Goal: Task Accomplishment & Management: Manage account settings

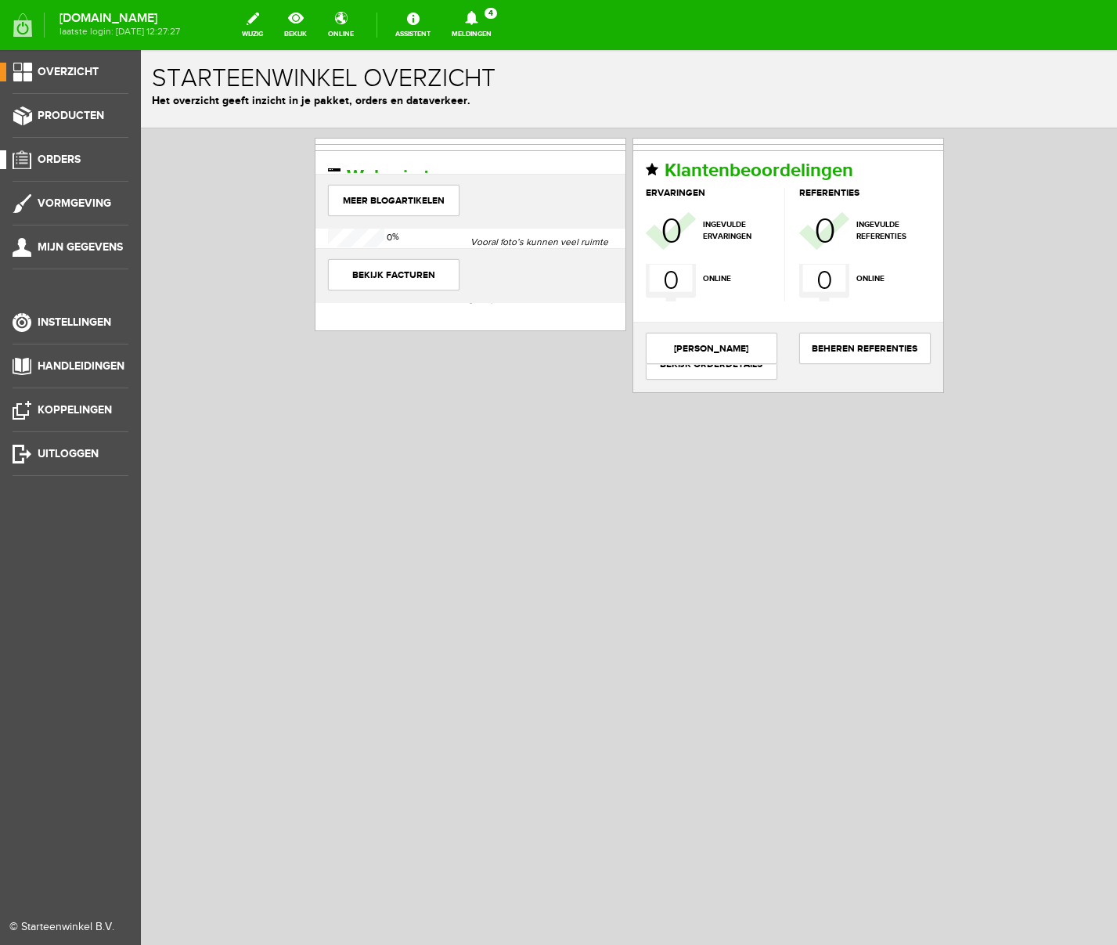
click at [70, 163] on span "Orders" at bounding box center [59, 159] width 43 height 13
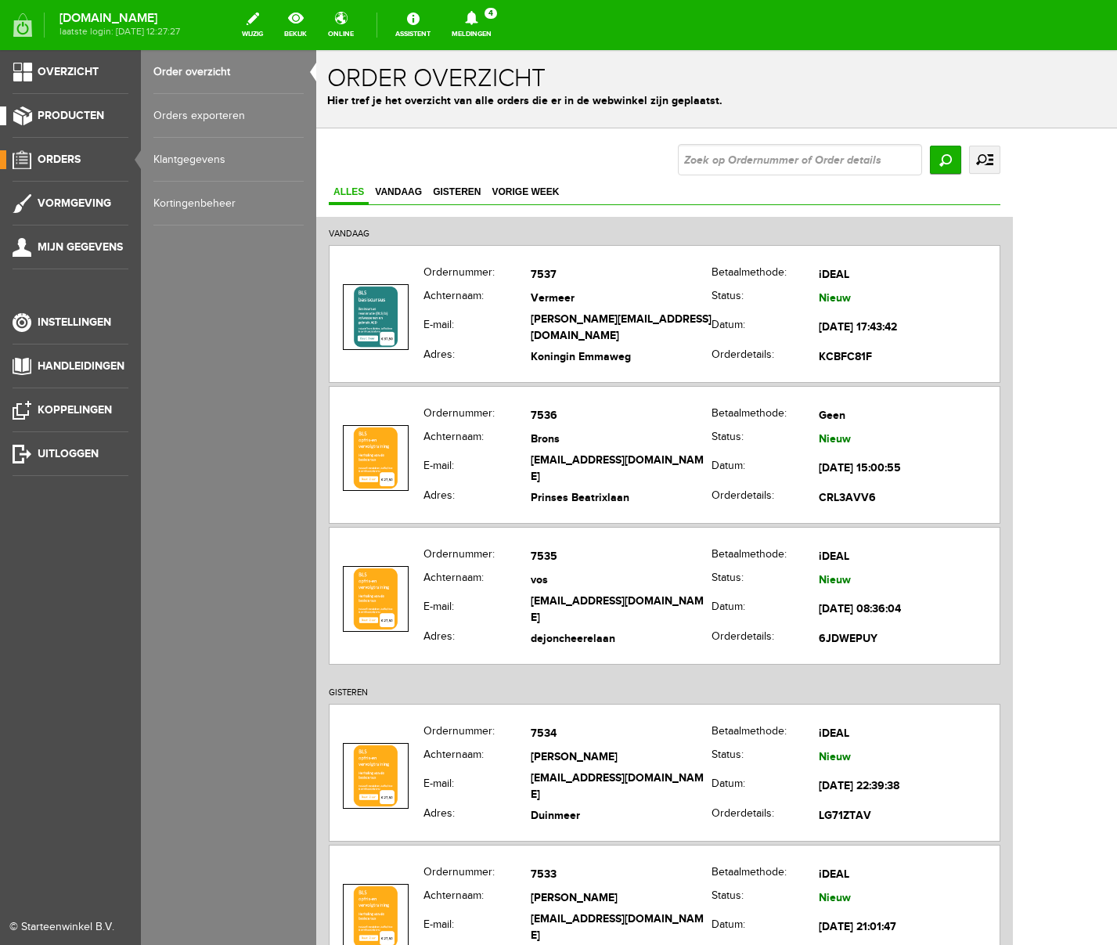
click at [85, 113] on span "Producten" at bounding box center [71, 115] width 67 height 13
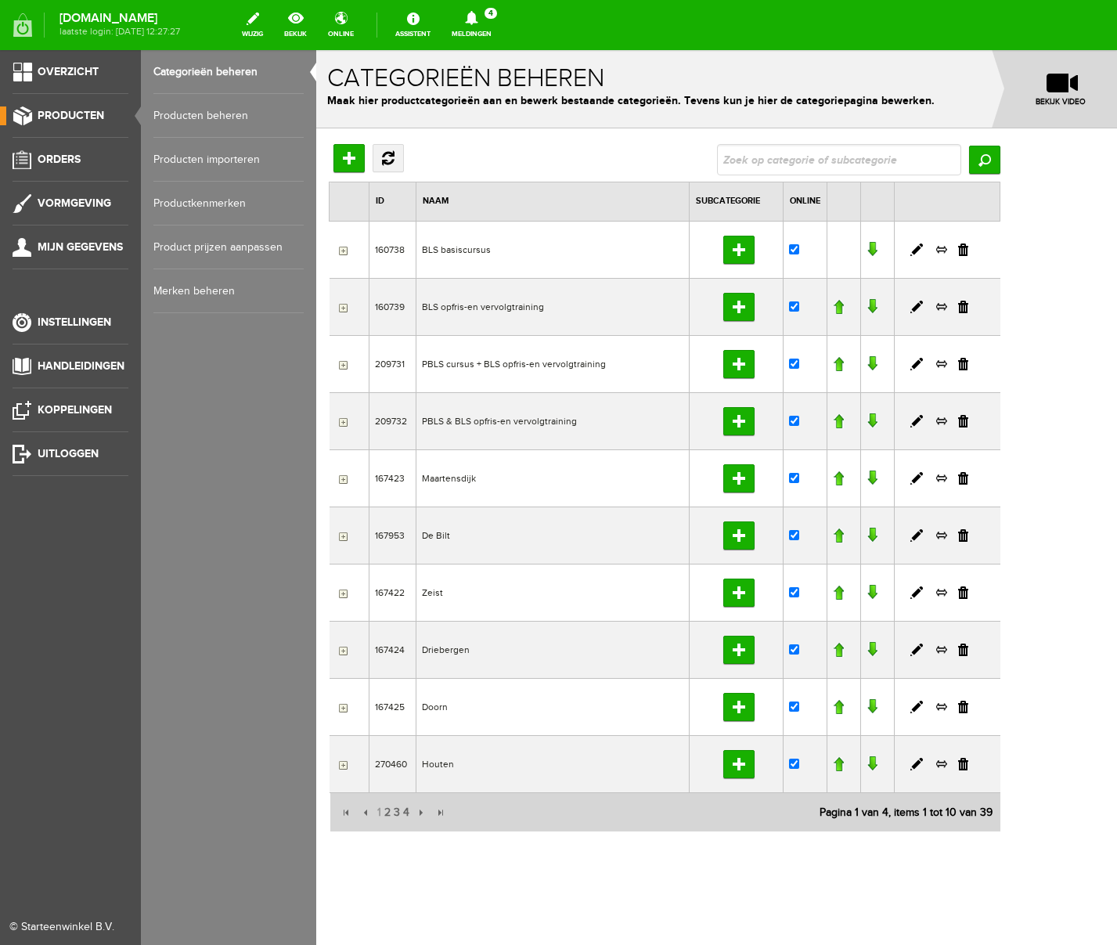
click at [183, 114] on link "Producten beheren" at bounding box center [228, 116] width 150 height 44
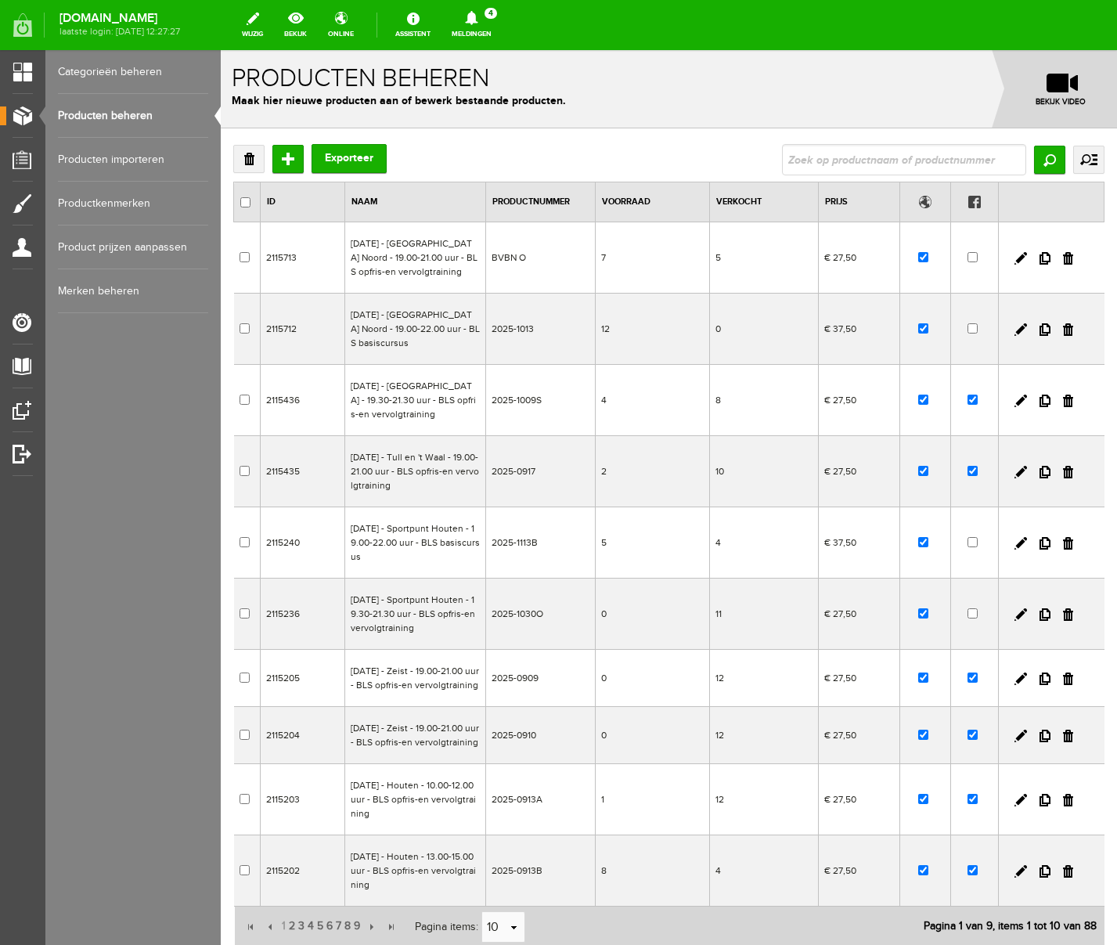
scroll to position [189, 0]
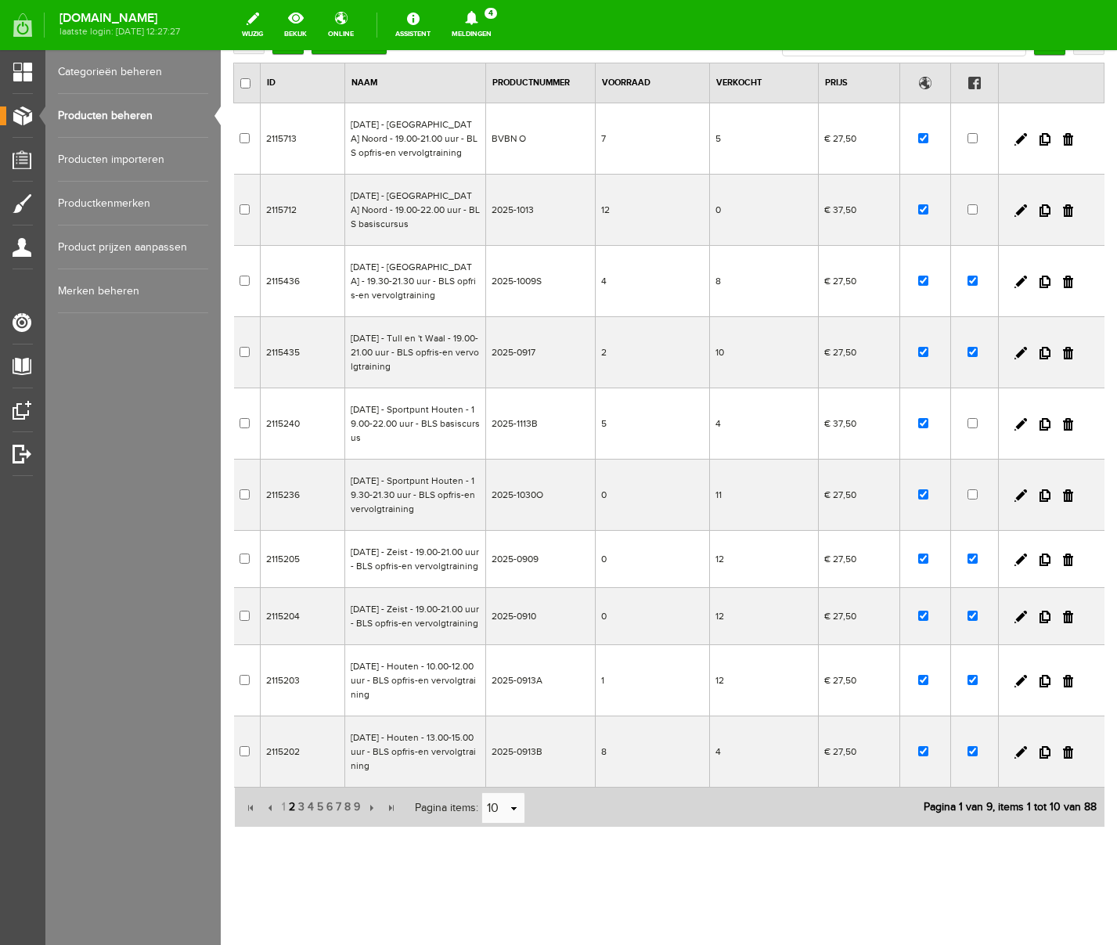
click at [290, 802] on span "2" at bounding box center [291, 806] width 9 height 31
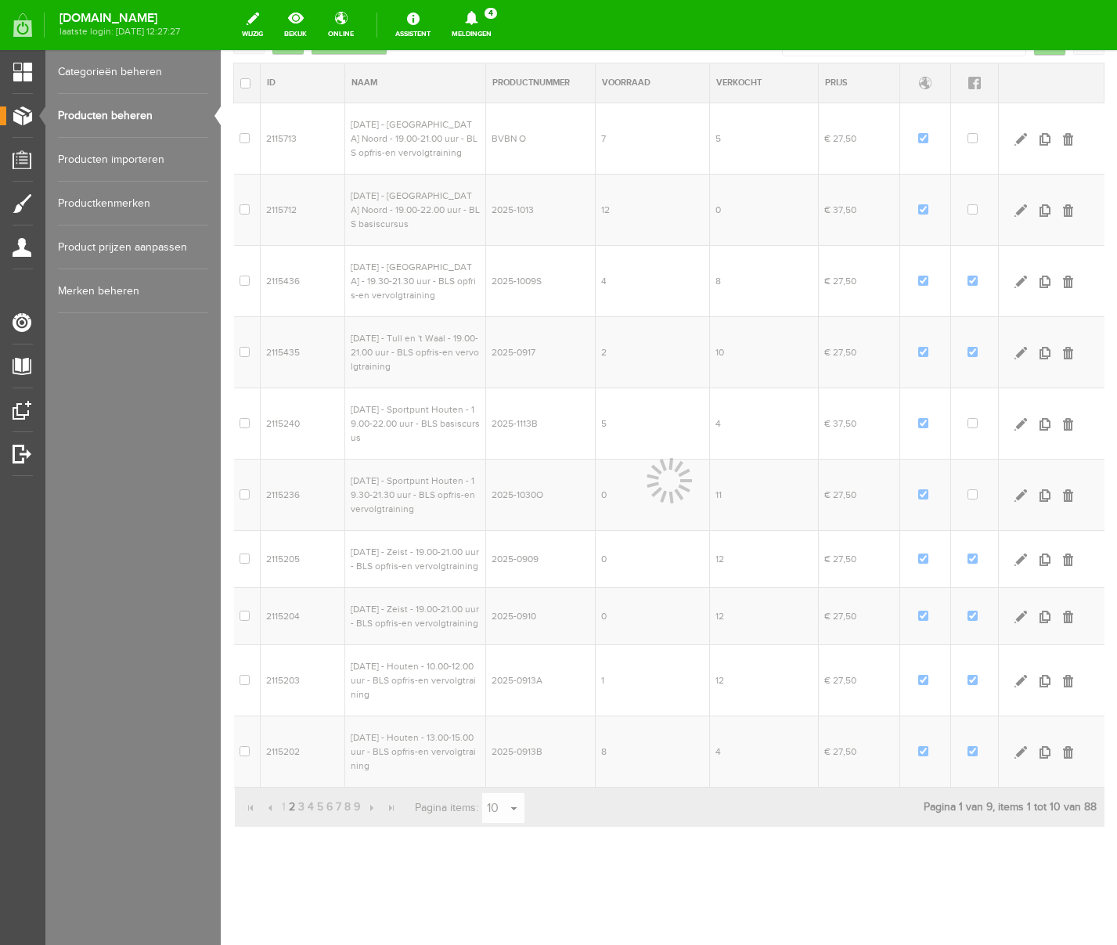
scroll to position [147, 0]
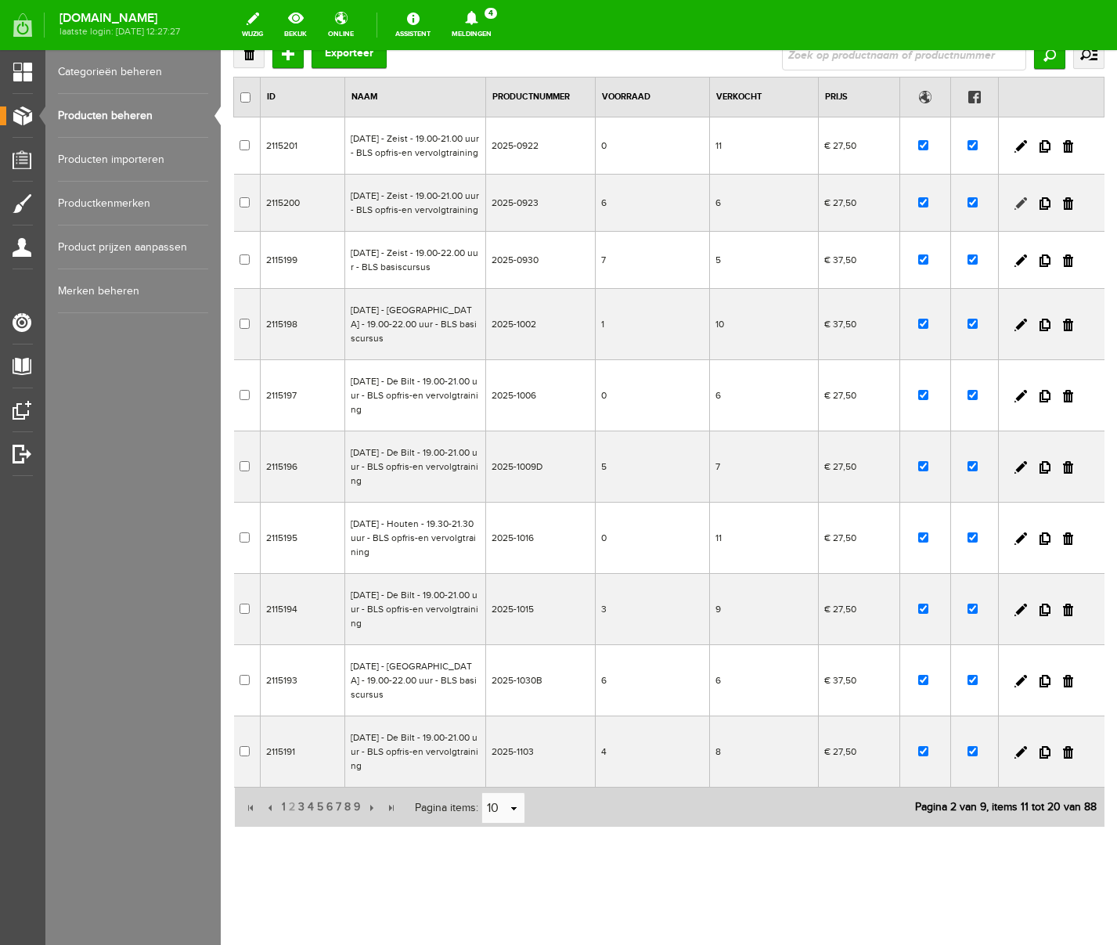
click at [1020, 197] on link at bounding box center [1020, 203] width 13 height 13
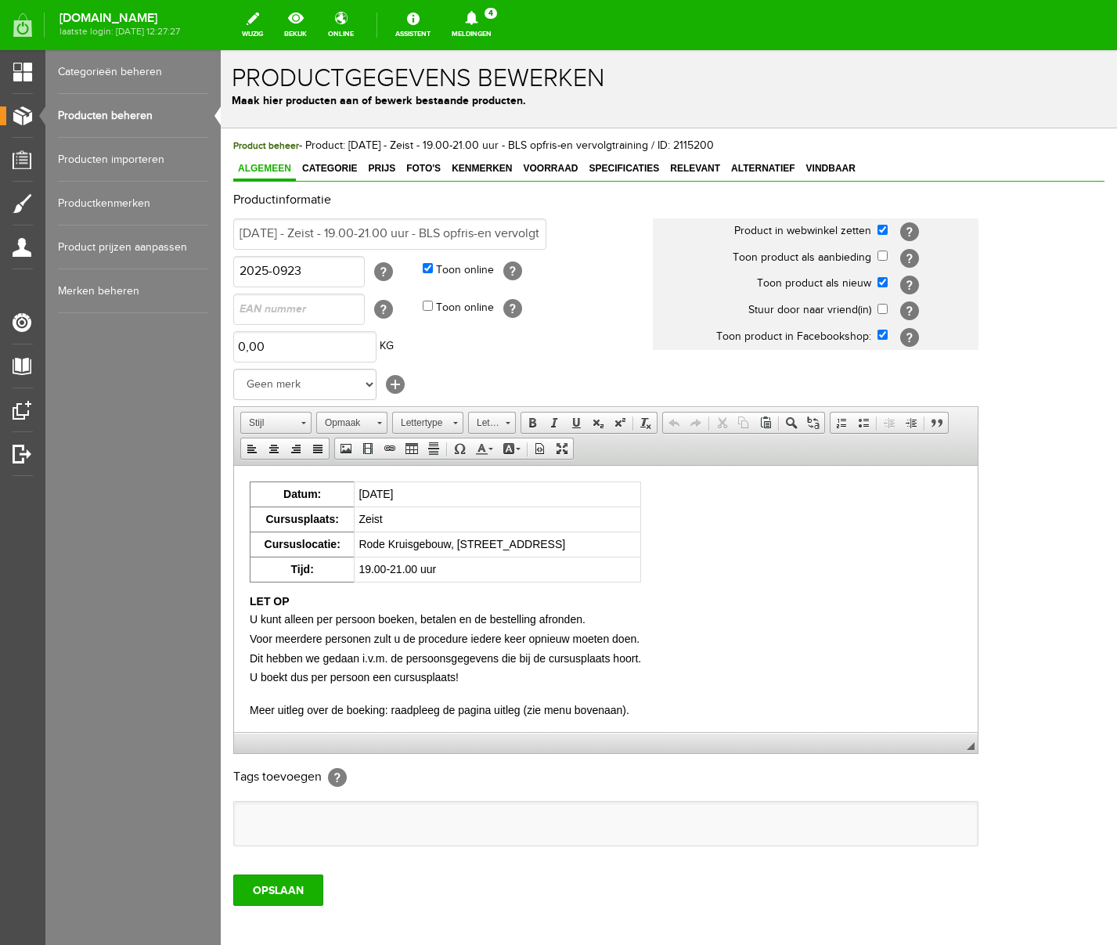
scroll to position [0, 0]
click at [561, 164] on span "Voorraad" at bounding box center [550, 167] width 64 height 11
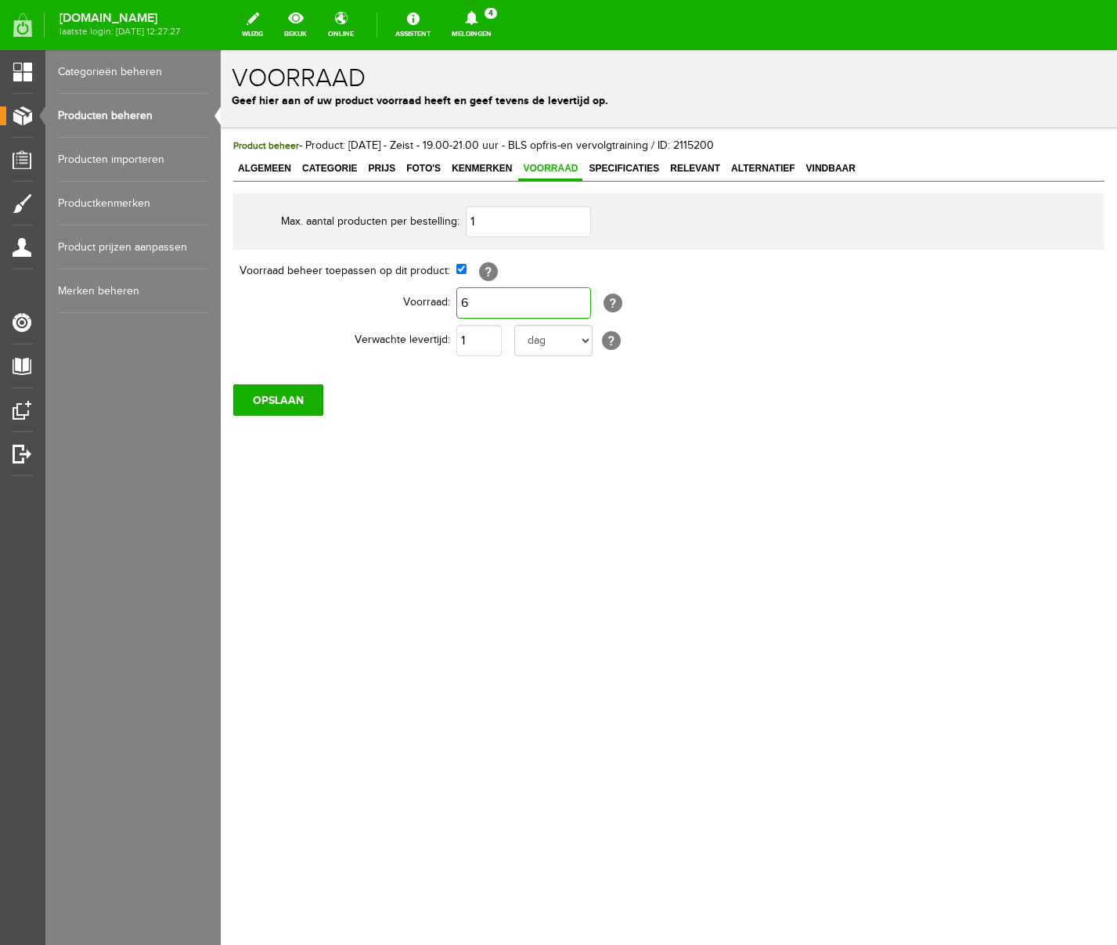
click at [480, 299] on input "6" at bounding box center [523, 302] width 135 height 31
click at [466, 456] on div "Product beheer - Product: [DATE] - Zeist - 19.00-21.00 uur - BLS opfris-en verv…" at bounding box center [669, 329] width 896 height 403
drag, startPoint x: 485, startPoint y: 308, endPoint x: 443, endPoint y: 299, distance: 43.3
click at [443, 299] on tr "Voorraad: 52 [?] Kenmerk voorraad moet gelijk of minder zijn dan de product voo…" at bounding box center [608, 303] width 751 height 38
drag, startPoint x: 503, startPoint y: 298, endPoint x: 452, endPoint y: 296, distance: 50.9
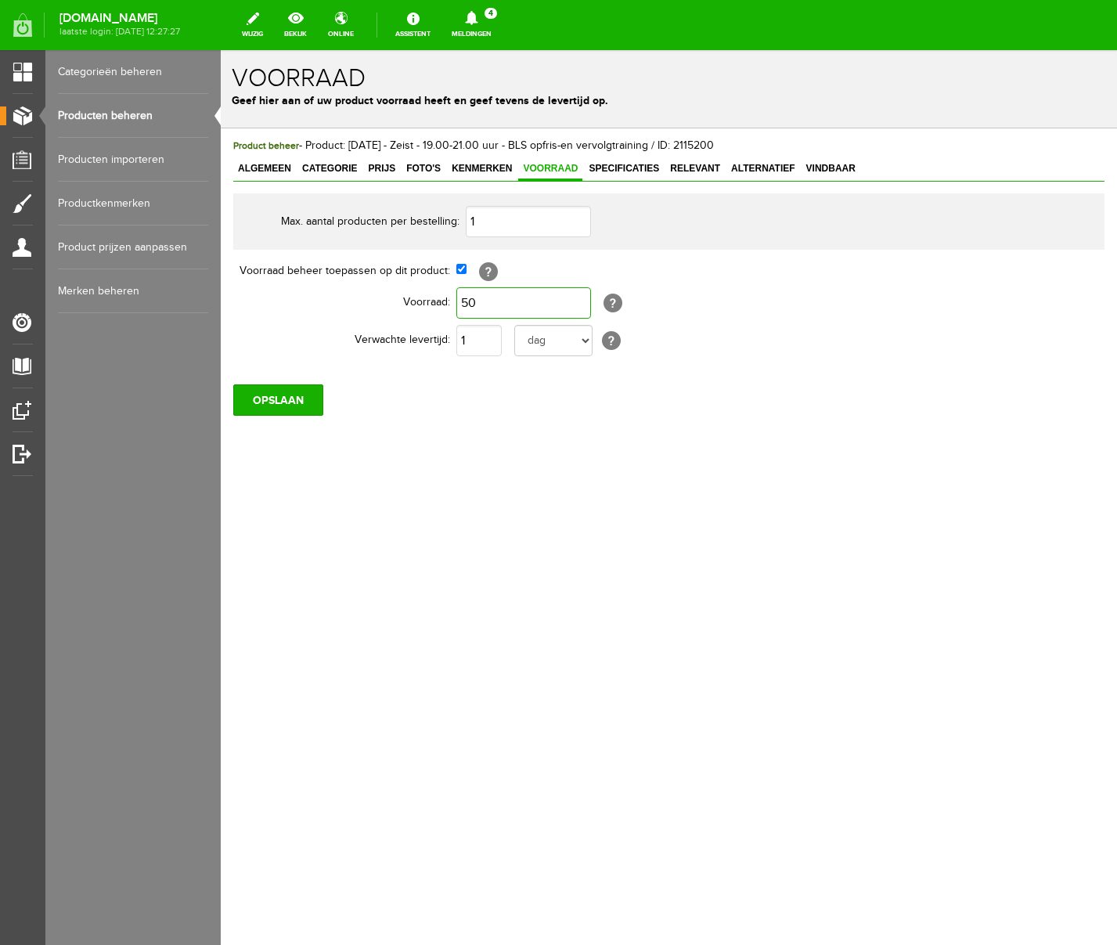
click at [452, 296] on tr "Voorraad: 50 [?] Kenmerk voorraad moet gelijk of minder zijn dan de product voo…" at bounding box center [608, 303] width 751 height 38
click at [456, 439] on div "Product beheer - Product: [DATE] - Zeist - 19.00-21.00 uur - BLS opfris-en verv…" at bounding box center [669, 329] width 896 height 403
click at [308, 399] on input "OPSLAAN" at bounding box center [278, 399] width 90 height 31
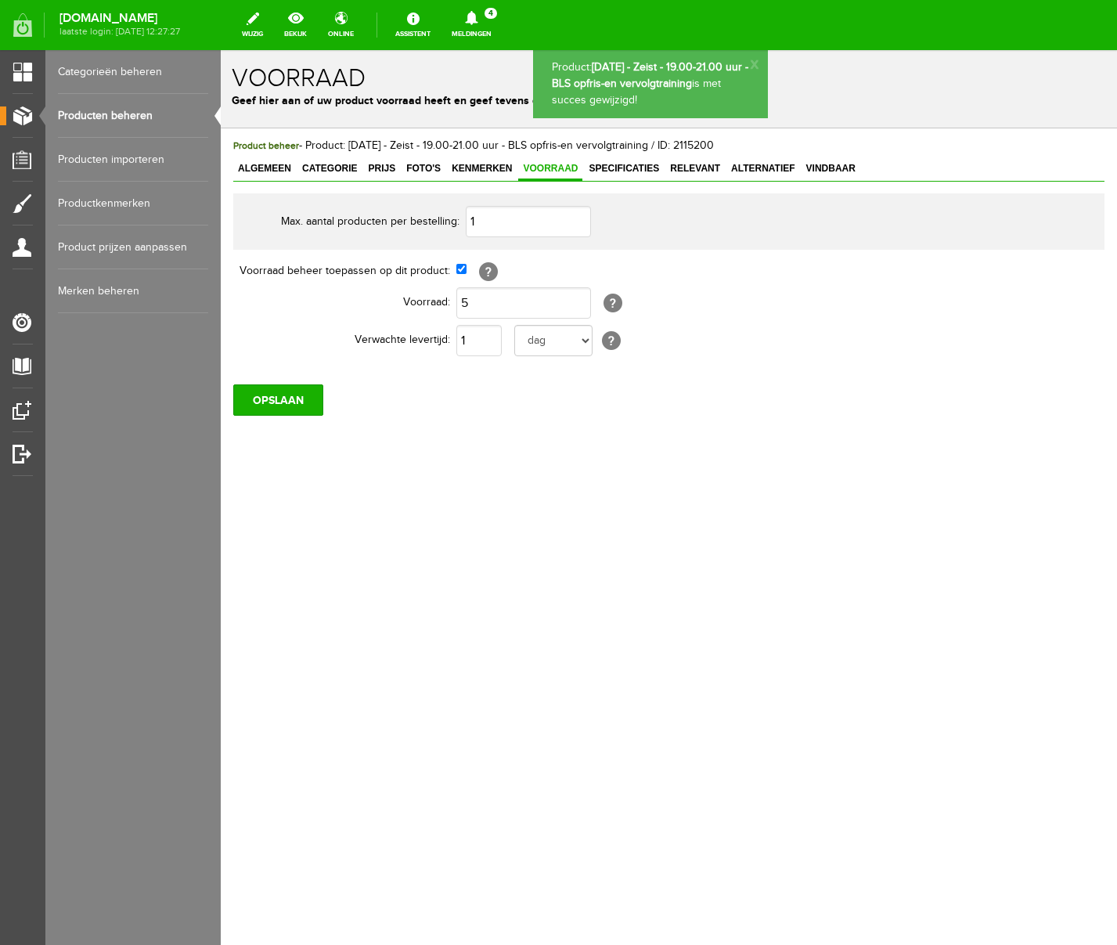
click at [126, 120] on link "Producten beheren" at bounding box center [133, 116] width 150 height 44
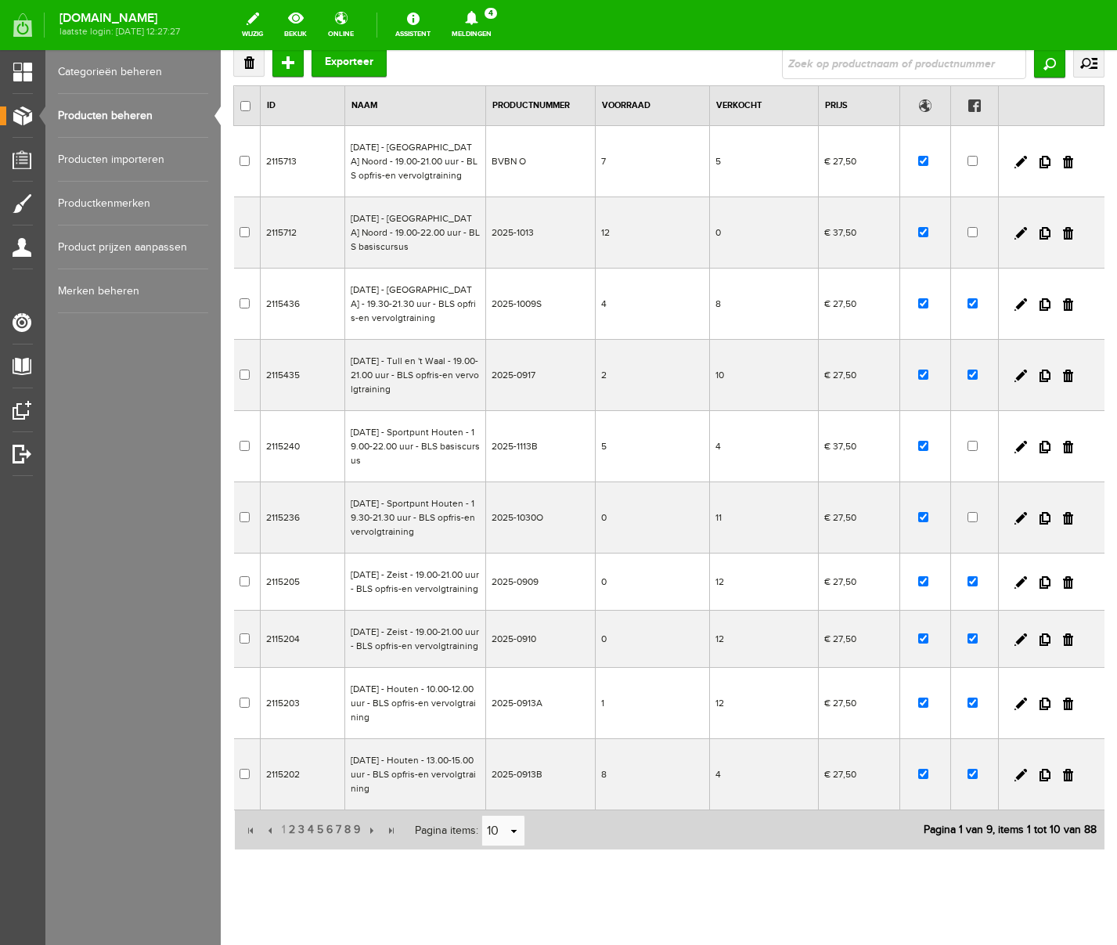
scroll to position [189, 0]
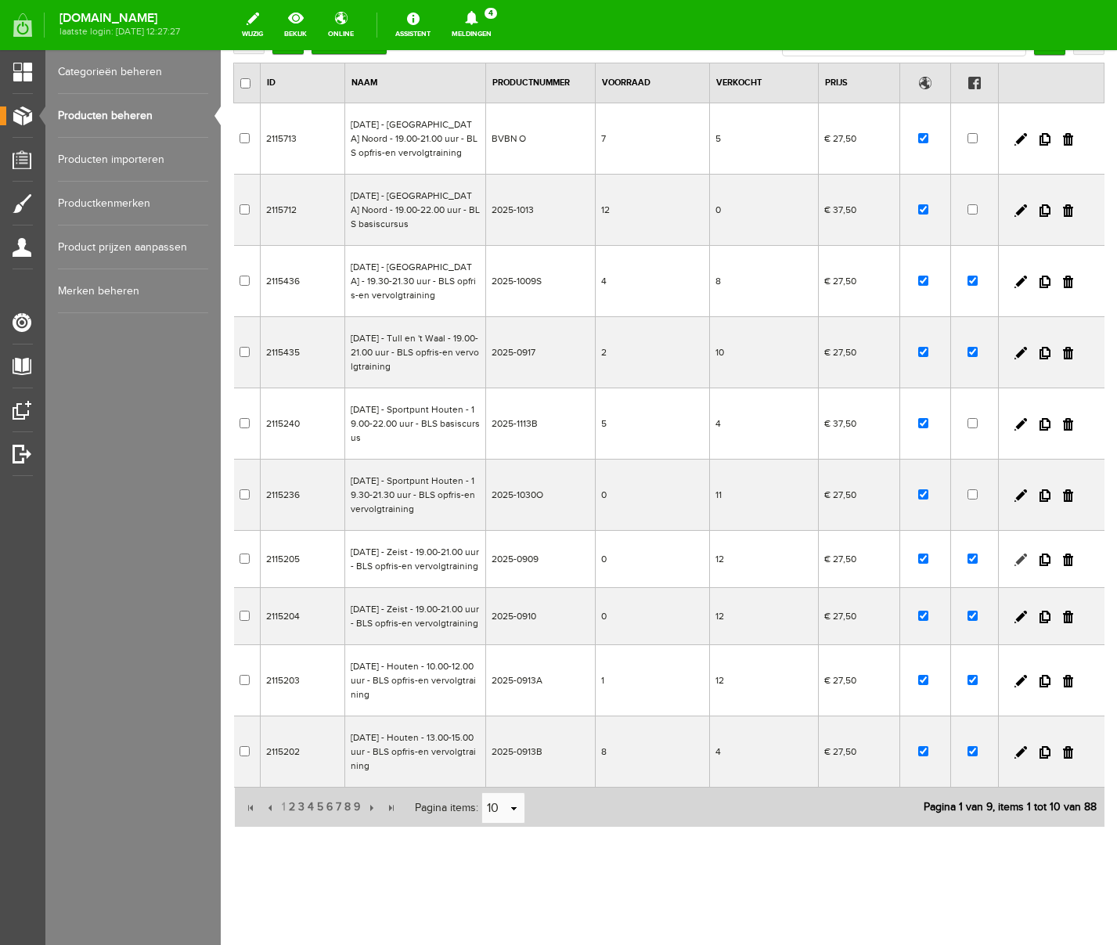
click at [1020, 553] on link at bounding box center [1020, 559] width 13 height 13
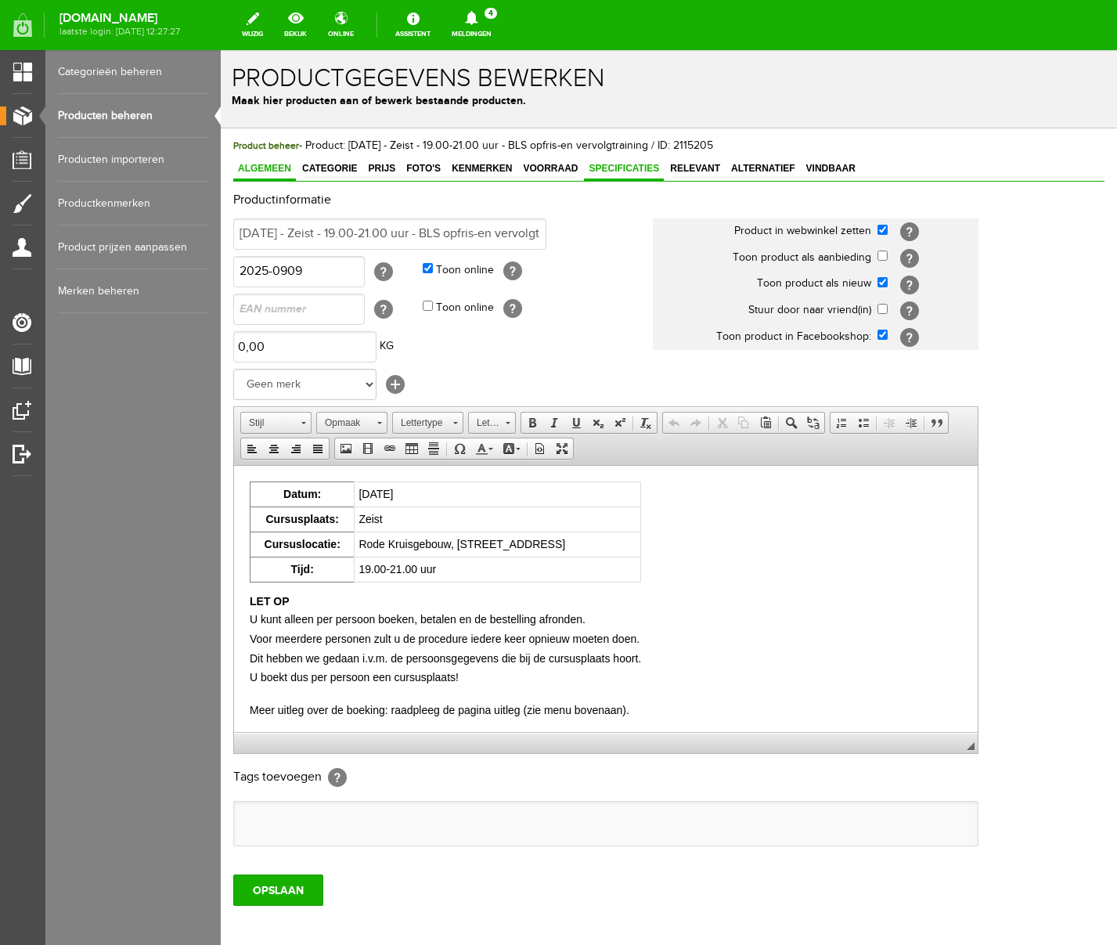
scroll to position [0, 0]
click at [572, 163] on span "Voorraad" at bounding box center [550, 168] width 64 height 11
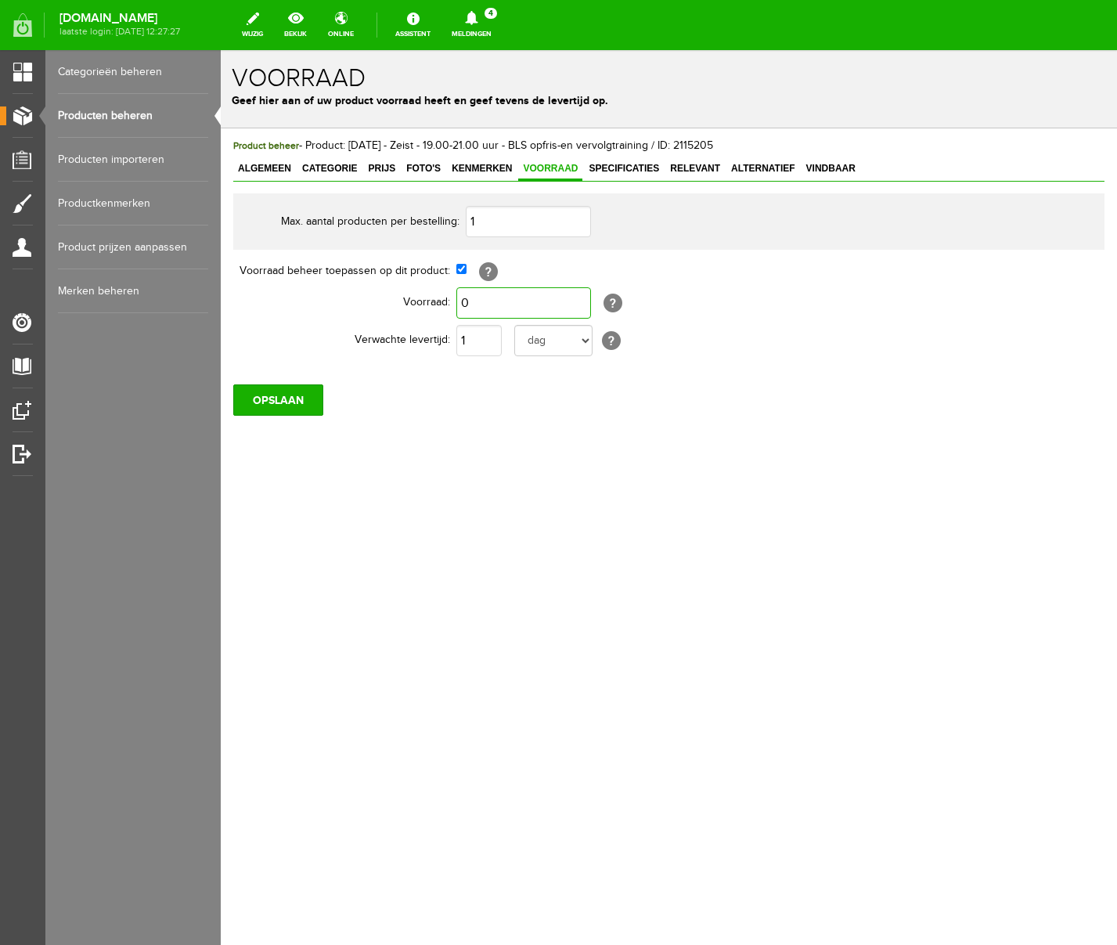
click at [482, 306] on input "0" at bounding box center [523, 302] width 135 height 31
type input "1"
click at [473, 427] on div "Product beheer - Product: [DATE] - Zeist - 19.00-21.00 uur - BLS opfris-en verv…" at bounding box center [669, 329] width 896 height 403
click at [265, 402] on input "OPSLAAN" at bounding box center [278, 399] width 90 height 31
click at [111, 116] on link "Producten beheren" at bounding box center [133, 116] width 150 height 44
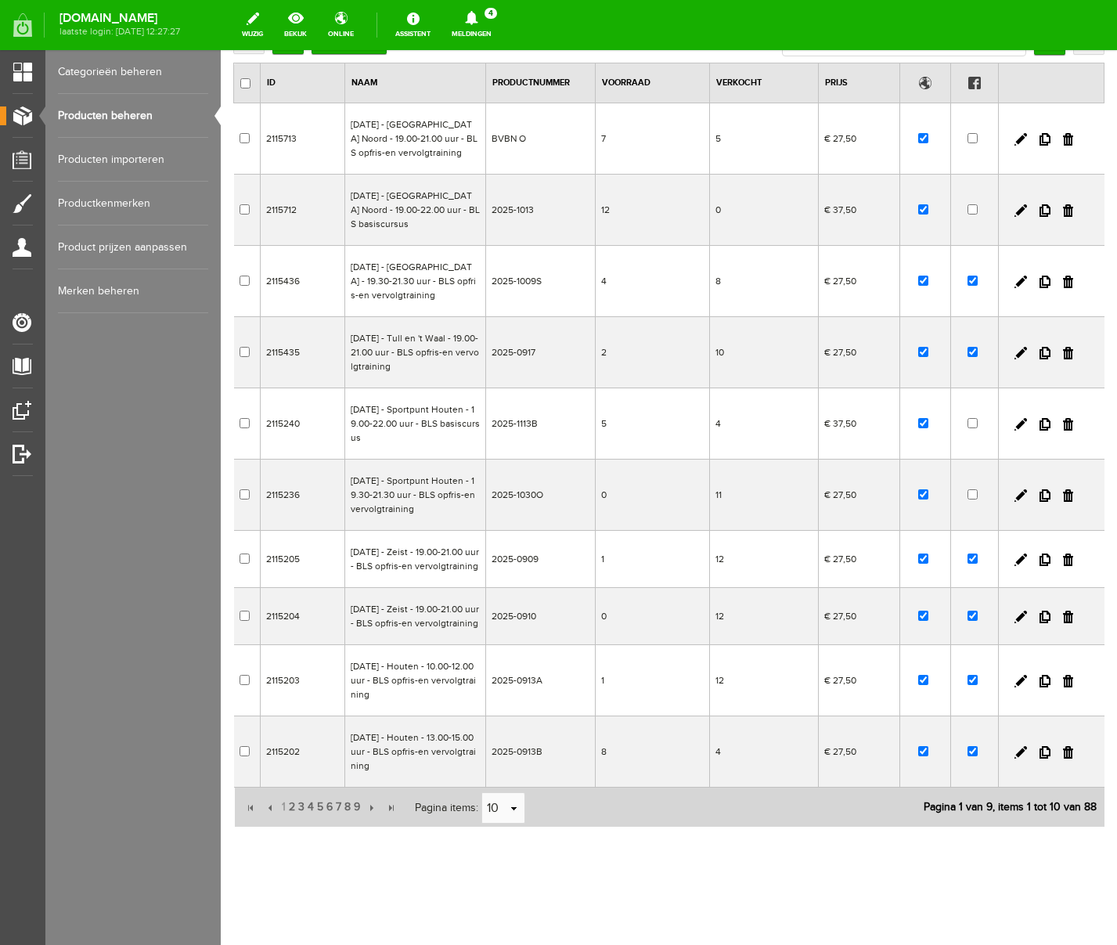
scroll to position [189, 0]
click at [290, 806] on span "2" at bounding box center [291, 806] width 9 height 31
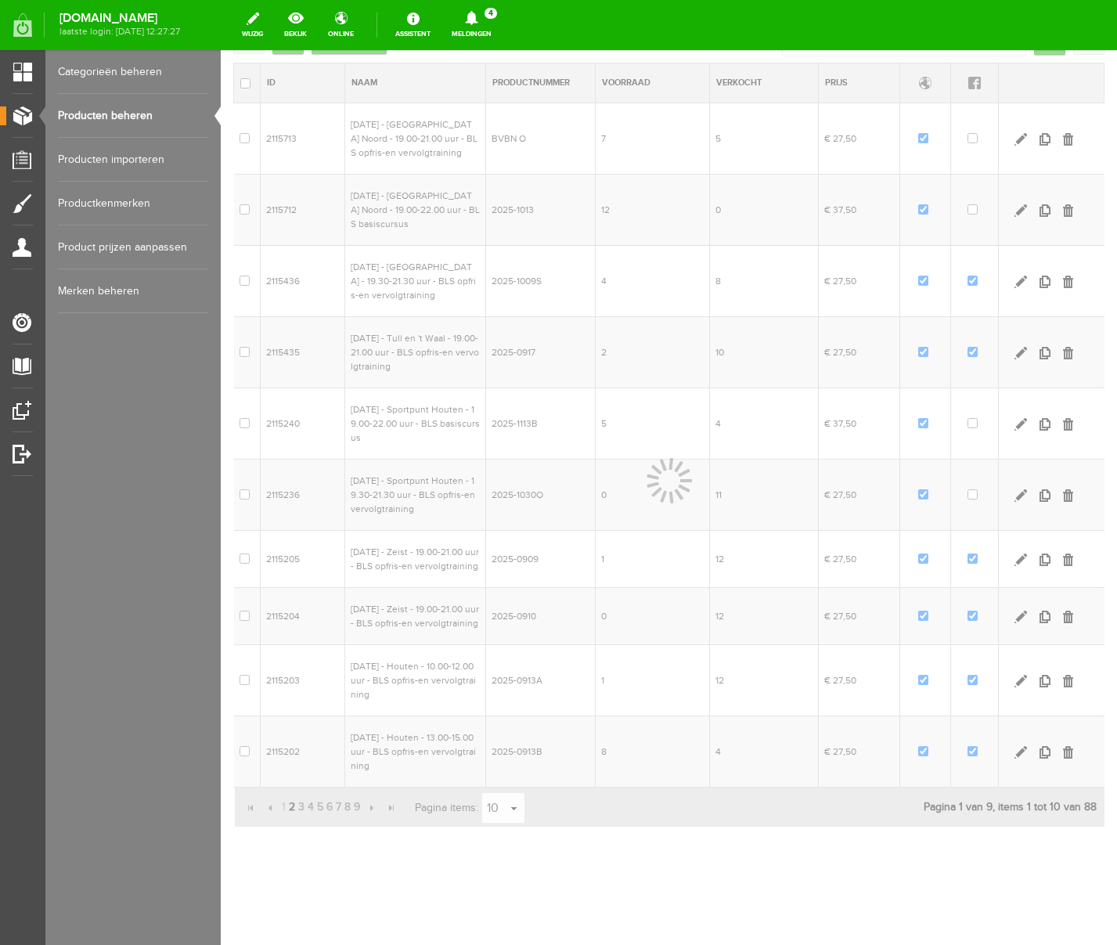
scroll to position [147, 0]
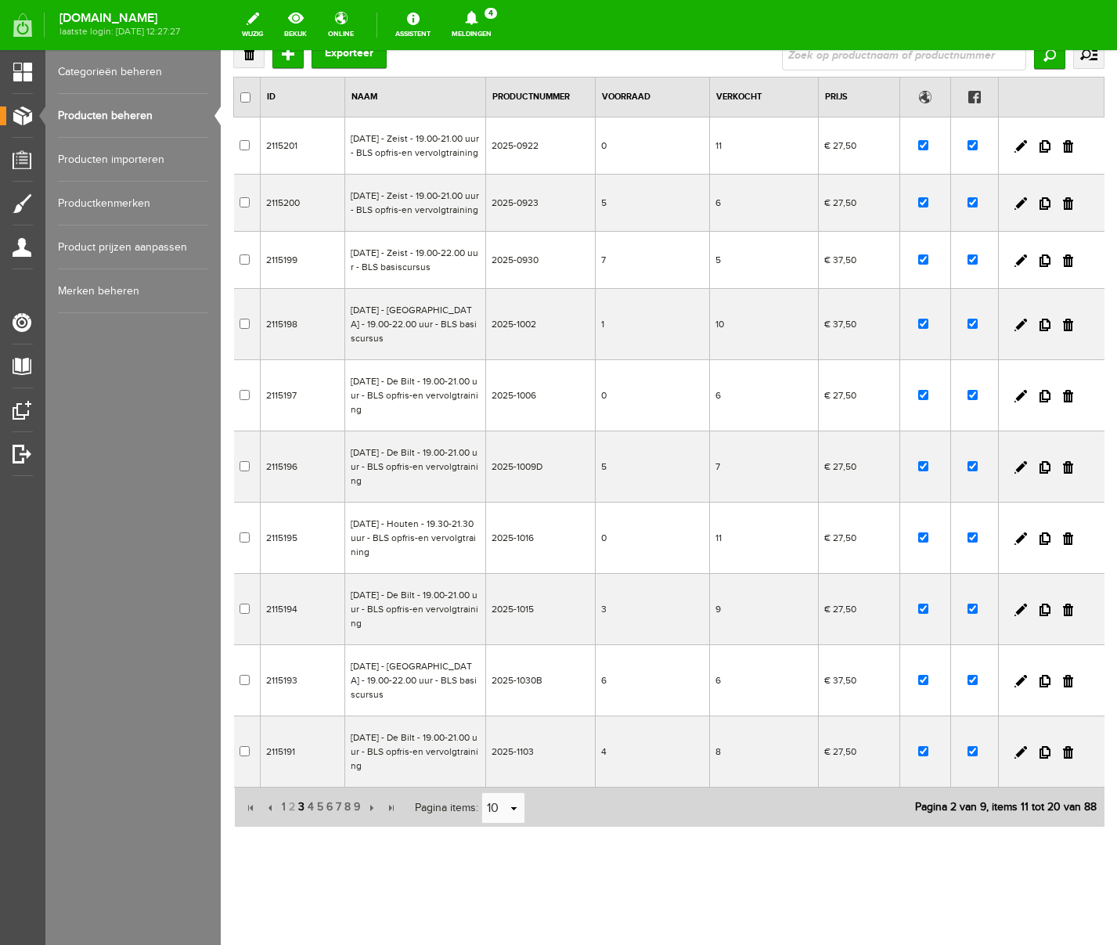
click at [300, 809] on span "3" at bounding box center [301, 806] width 9 height 31
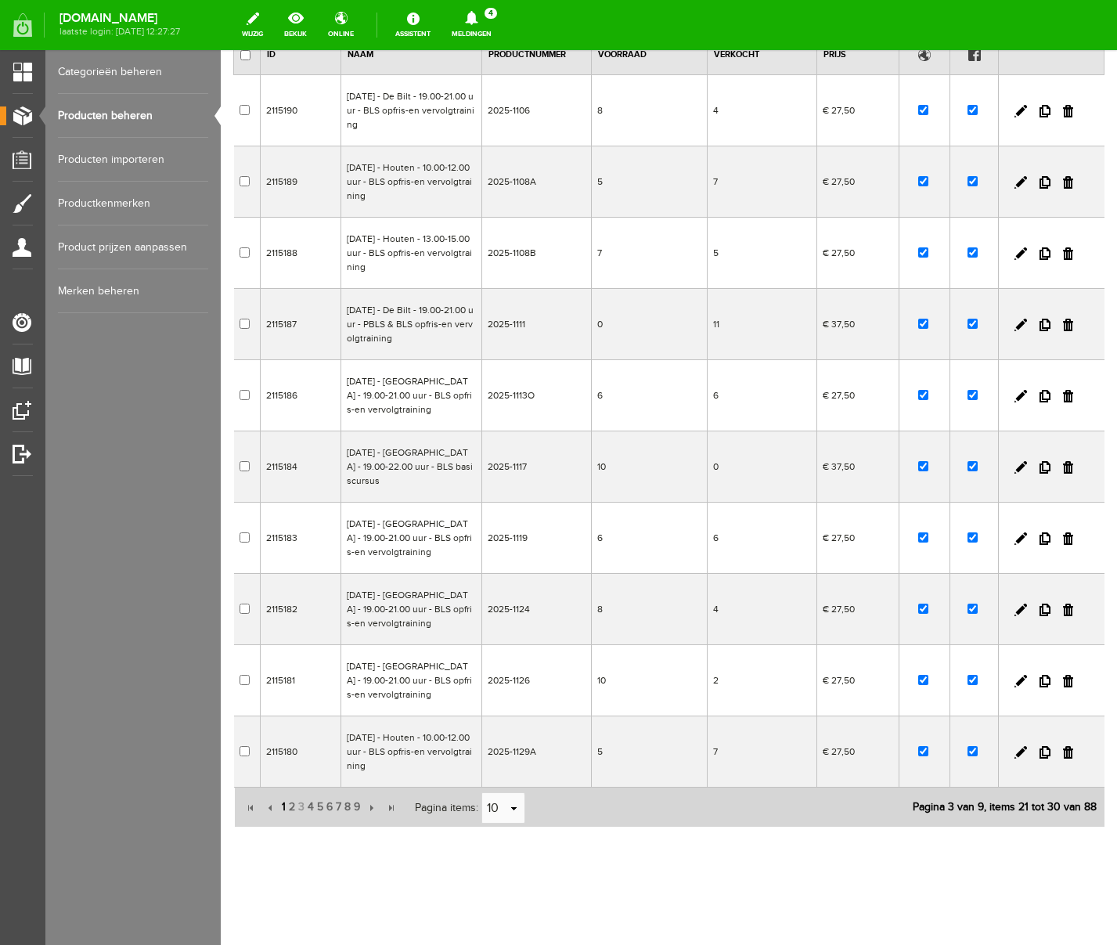
click at [283, 808] on span "1" at bounding box center [283, 806] width 7 height 31
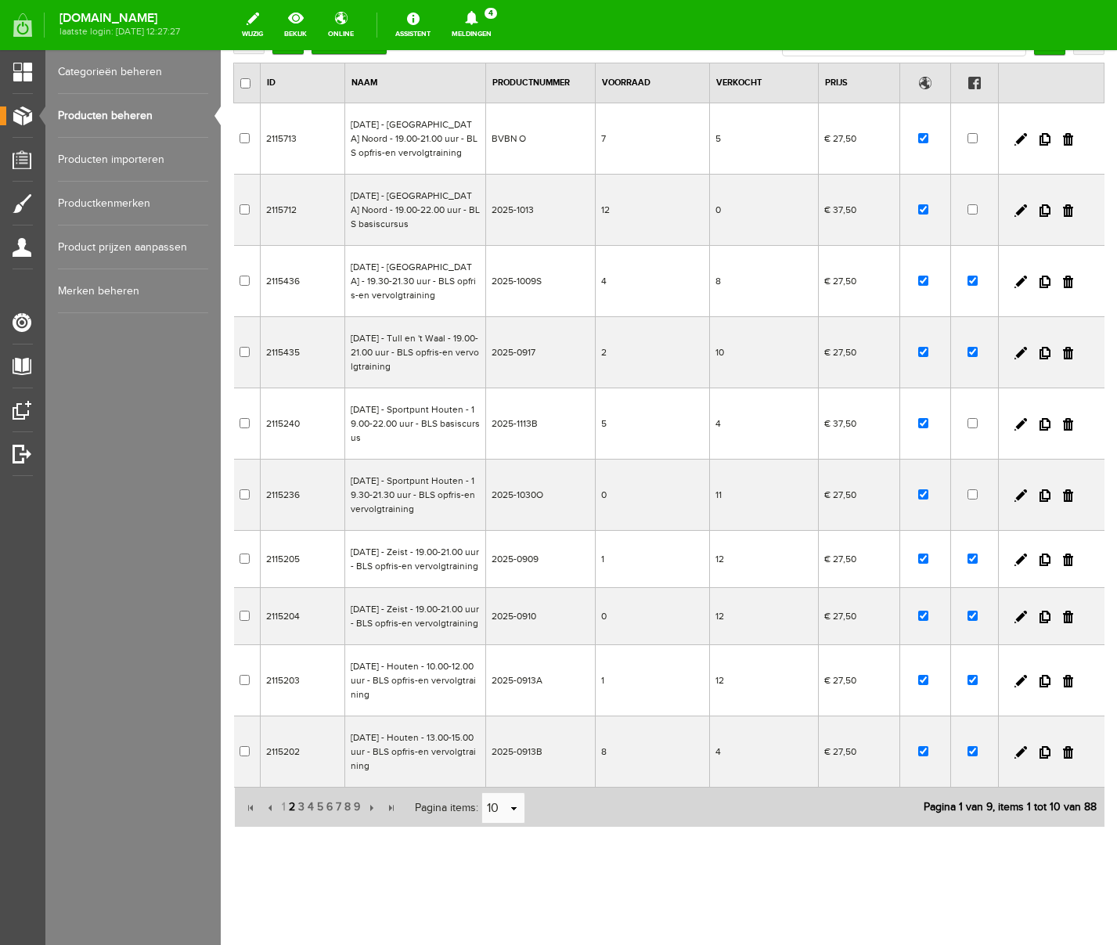
click at [292, 822] on span "2" at bounding box center [291, 806] width 9 height 31
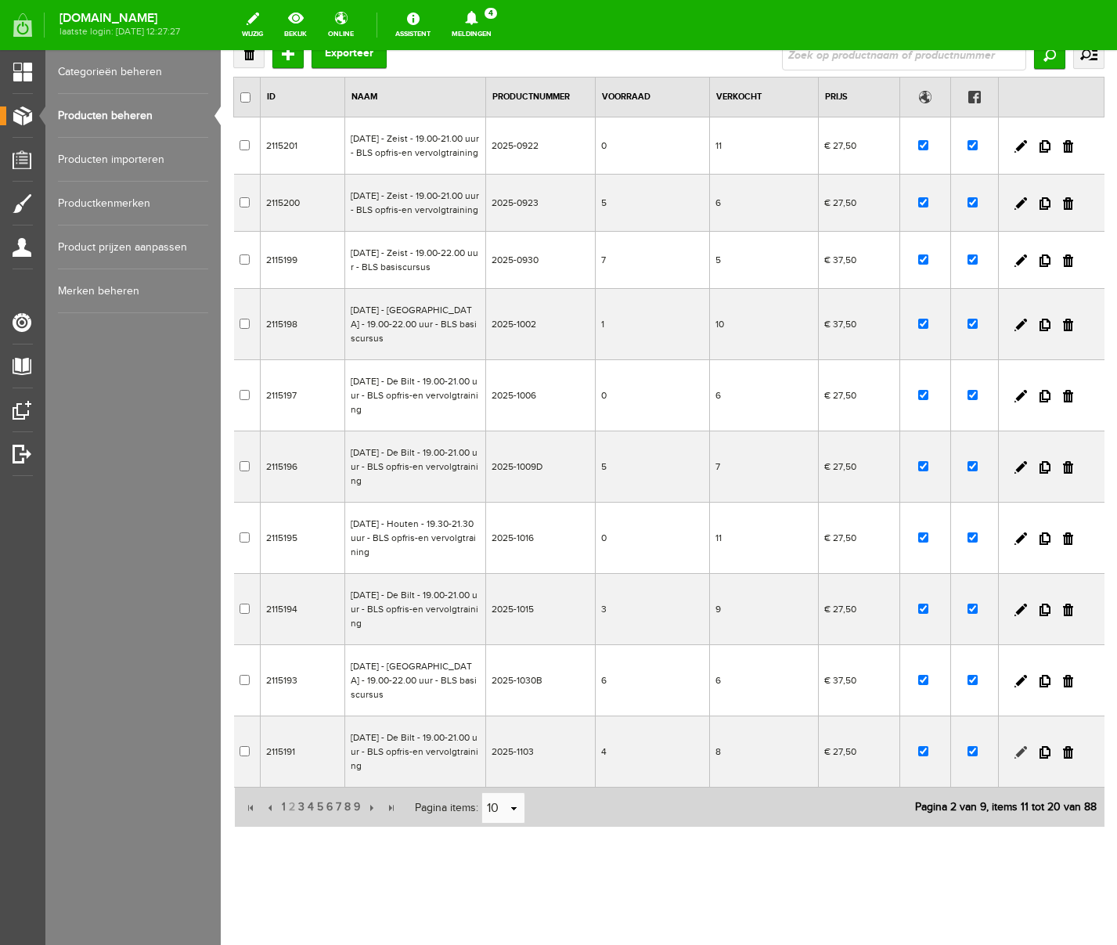
click at [1022, 751] on link at bounding box center [1020, 752] width 13 height 13
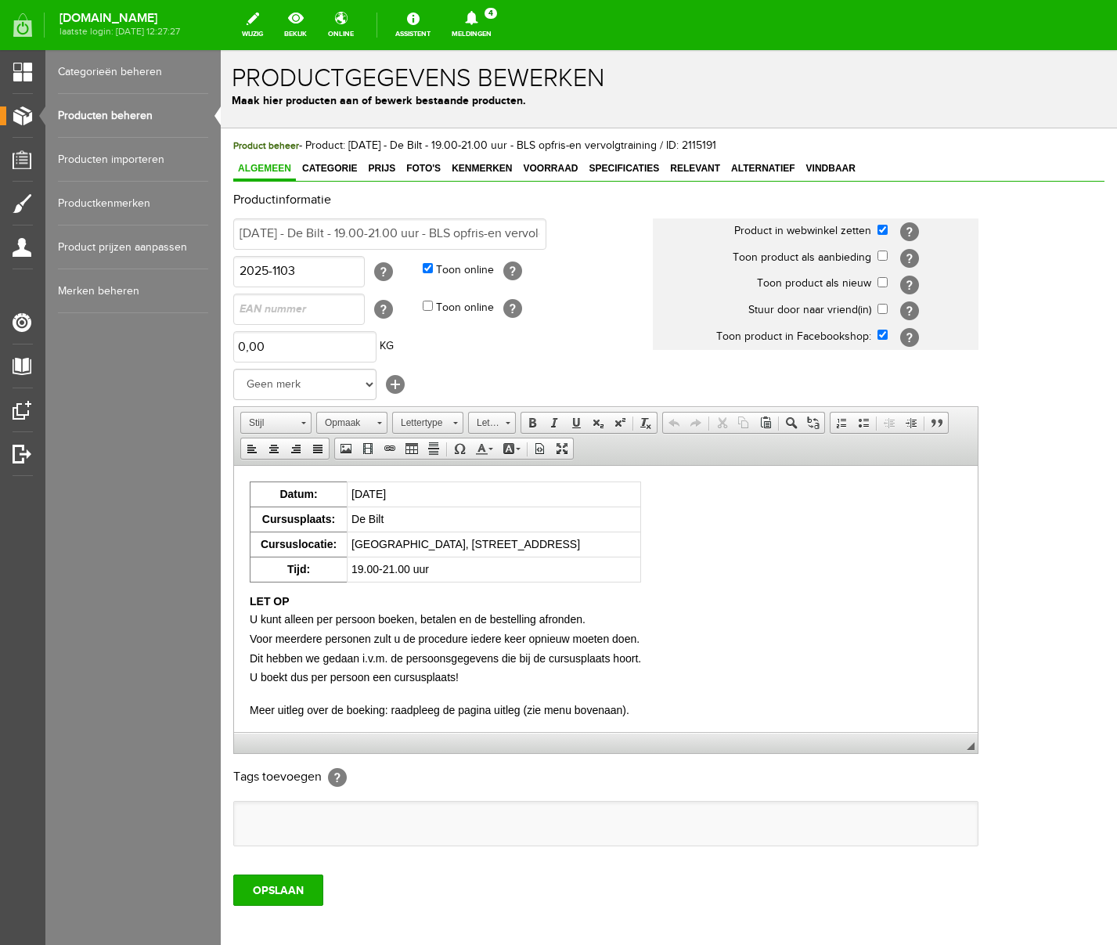
scroll to position [0, 0]
click at [884, 284] on input "checkbox" at bounding box center [882, 282] width 10 height 10
click at [280, 896] on input "OPSLAAN" at bounding box center [278, 889] width 90 height 31
click at [131, 114] on link "Producten beheren" at bounding box center [133, 116] width 150 height 44
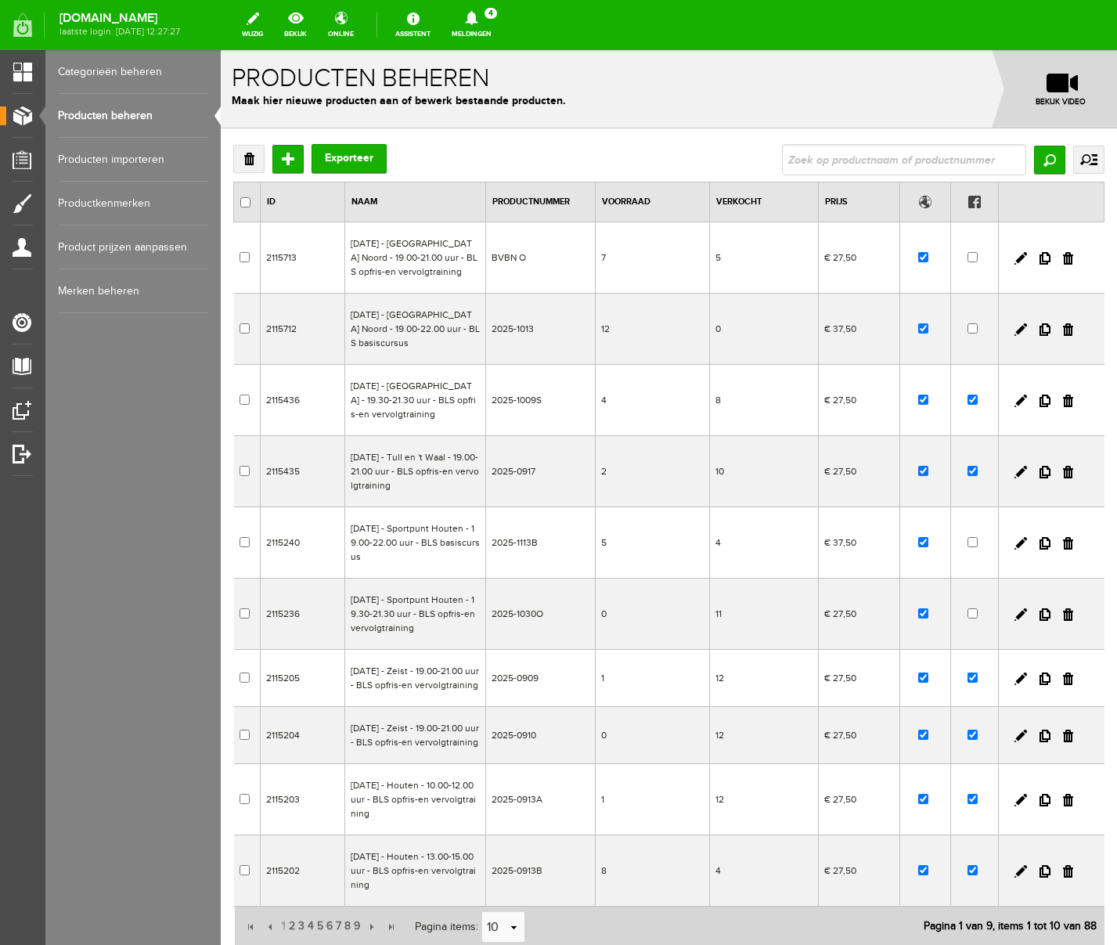
scroll to position [189, 0]
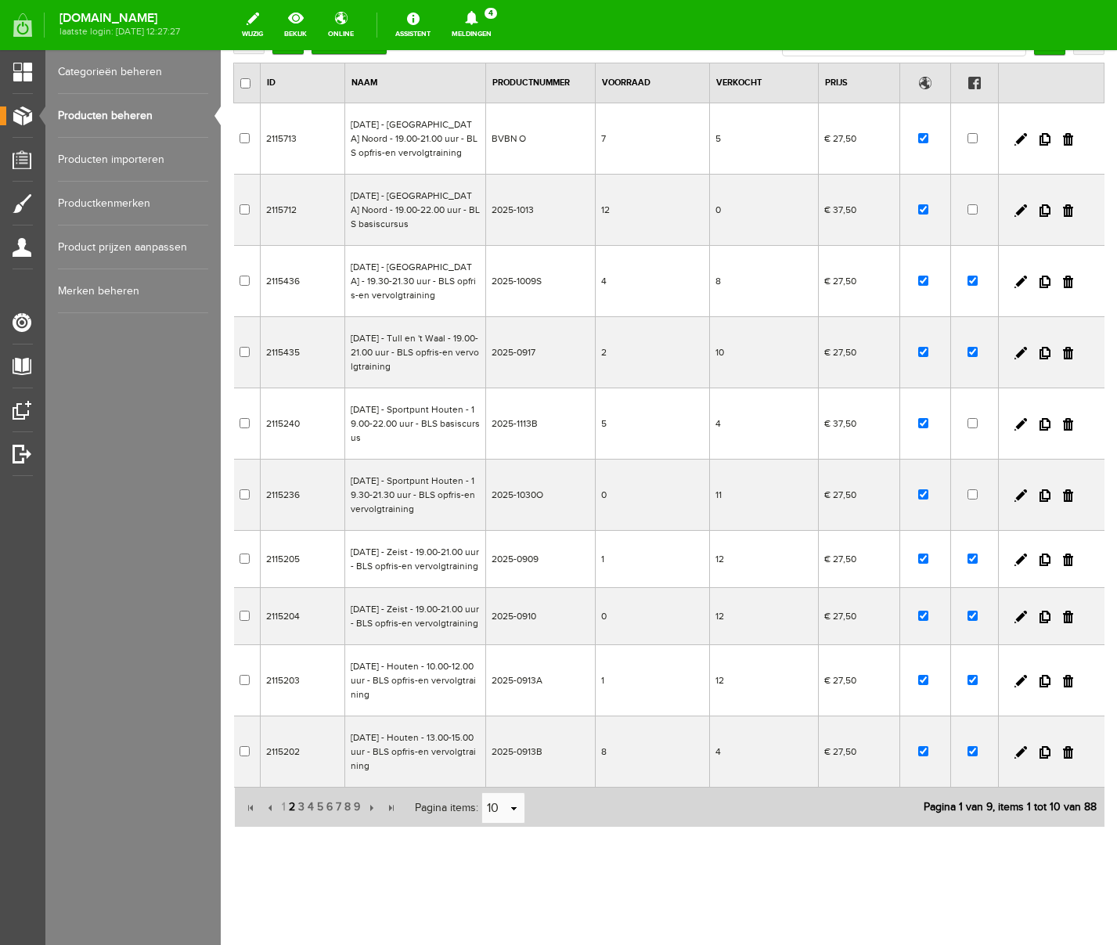
click at [293, 808] on span "2" at bounding box center [291, 806] width 9 height 31
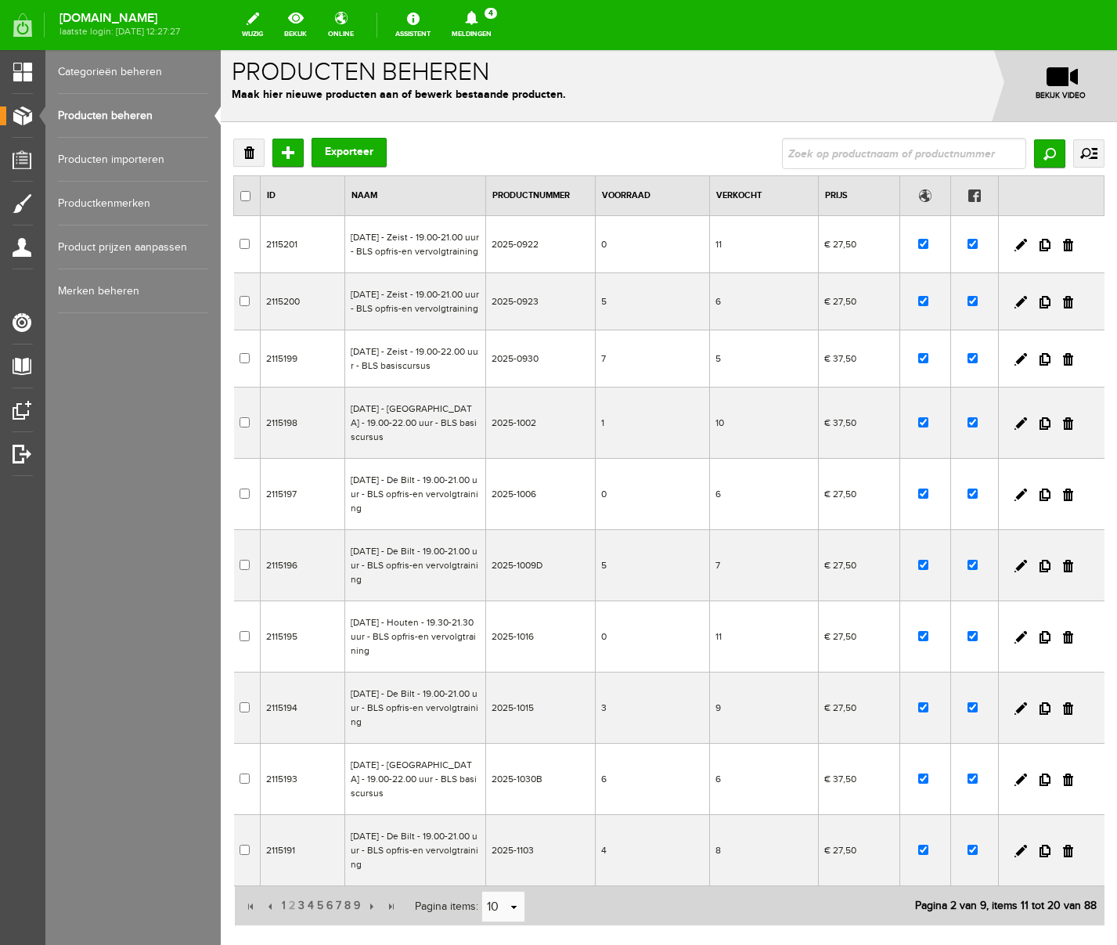
scroll to position [147, 0]
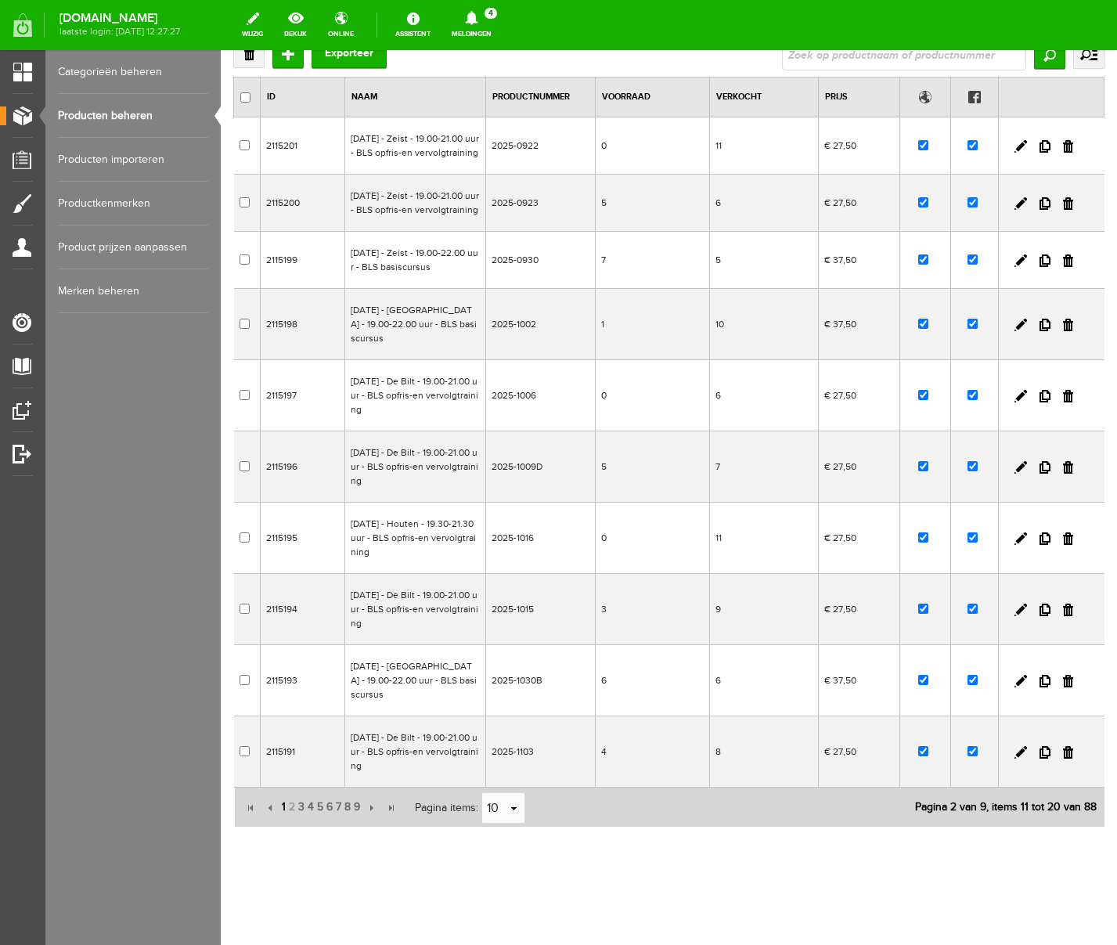
click at [284, 806] on span "1" at bounding box center [283, 806] width 7 height 31
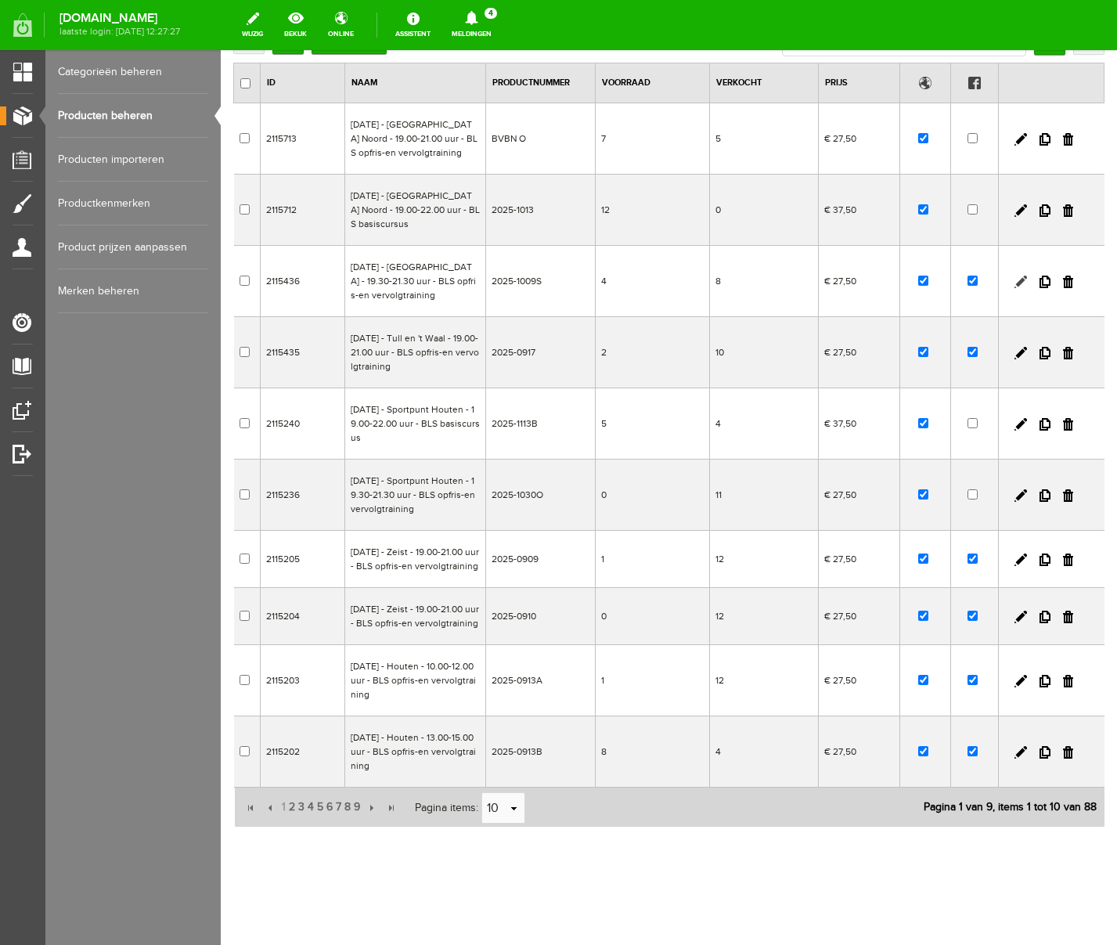
click at [1021, 275] on link at bounding box center [1020, 281] width 13 height 13
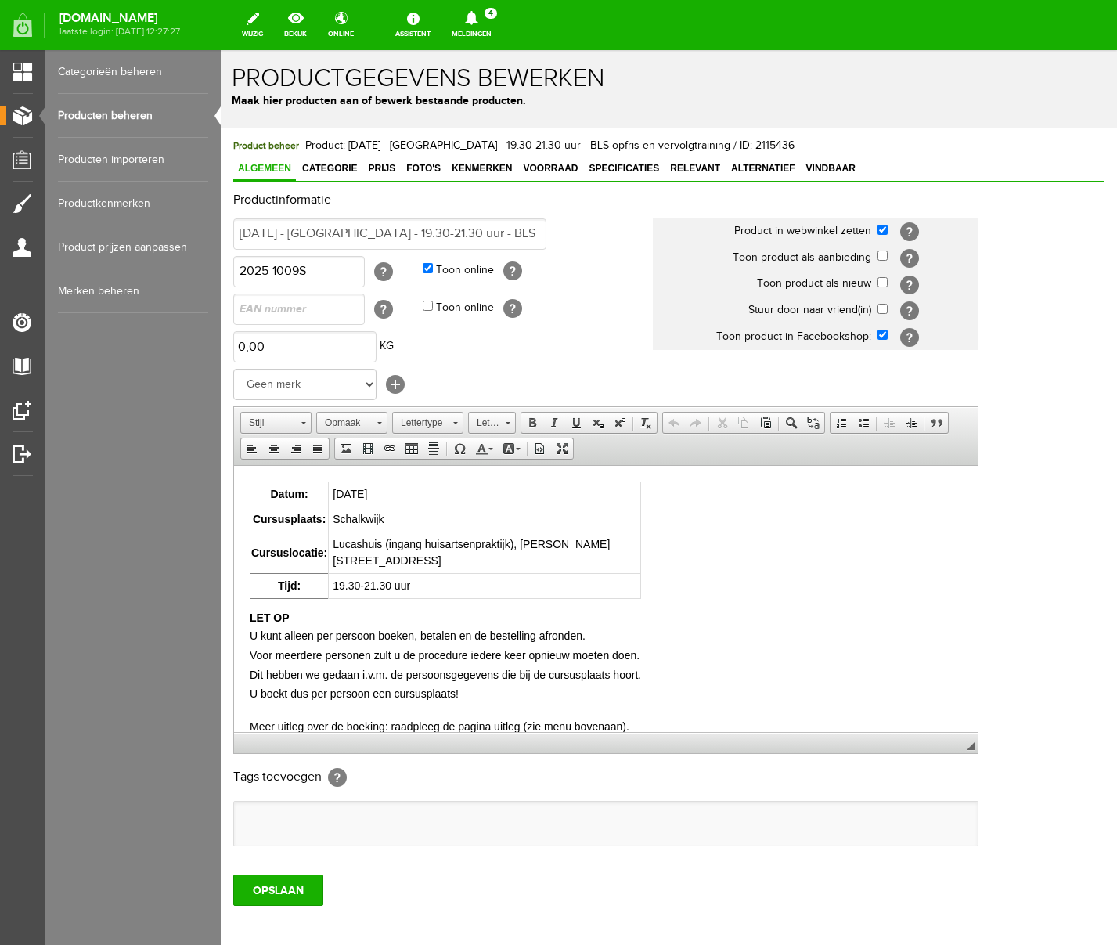
scroll to position [0, 0]
click at [883, 283] on input "checkbox" at bounding box center [882, 282] width 10 height 10
click at [287, 894] on input "OPSLAAN" at bounding box center [278, 889] width 90 height 31
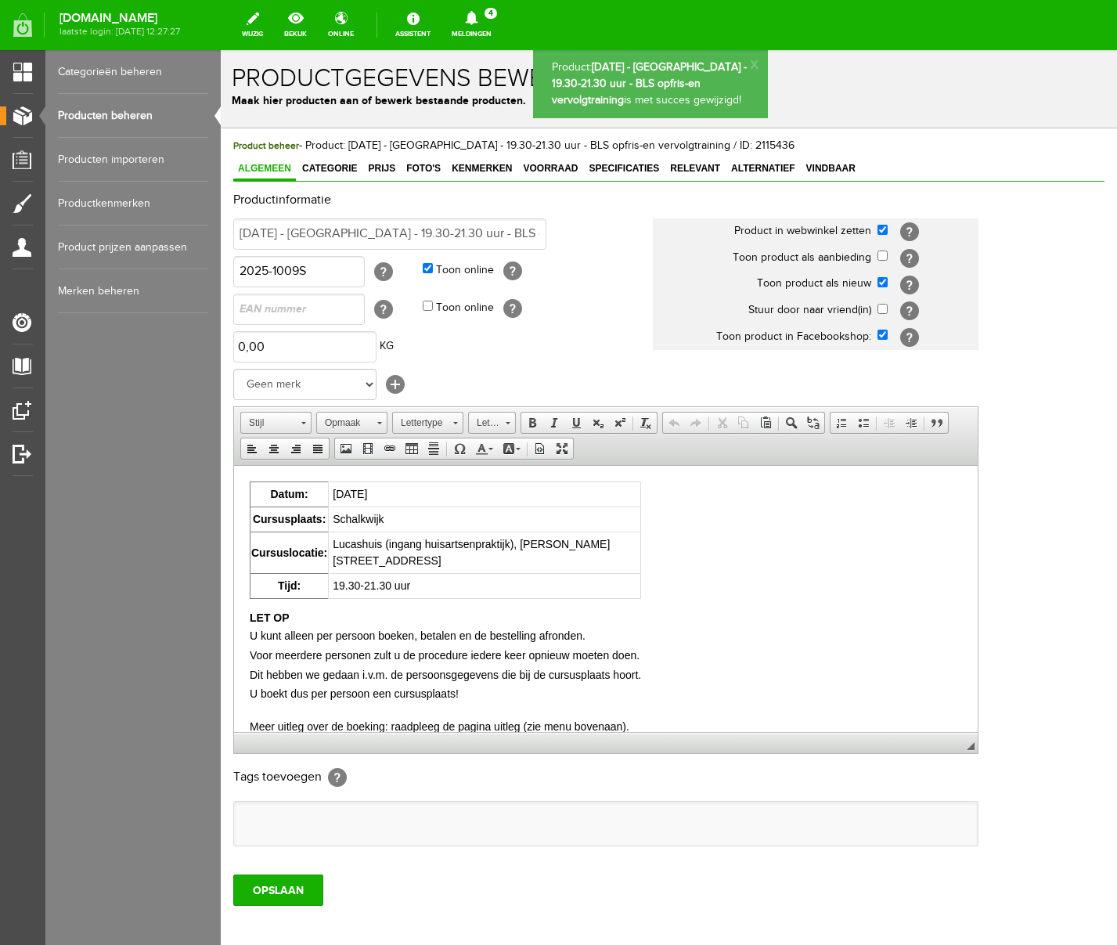
click at [121, 115] on link "Producten beheren" at bounding box center [133, 116] width 150 height 44
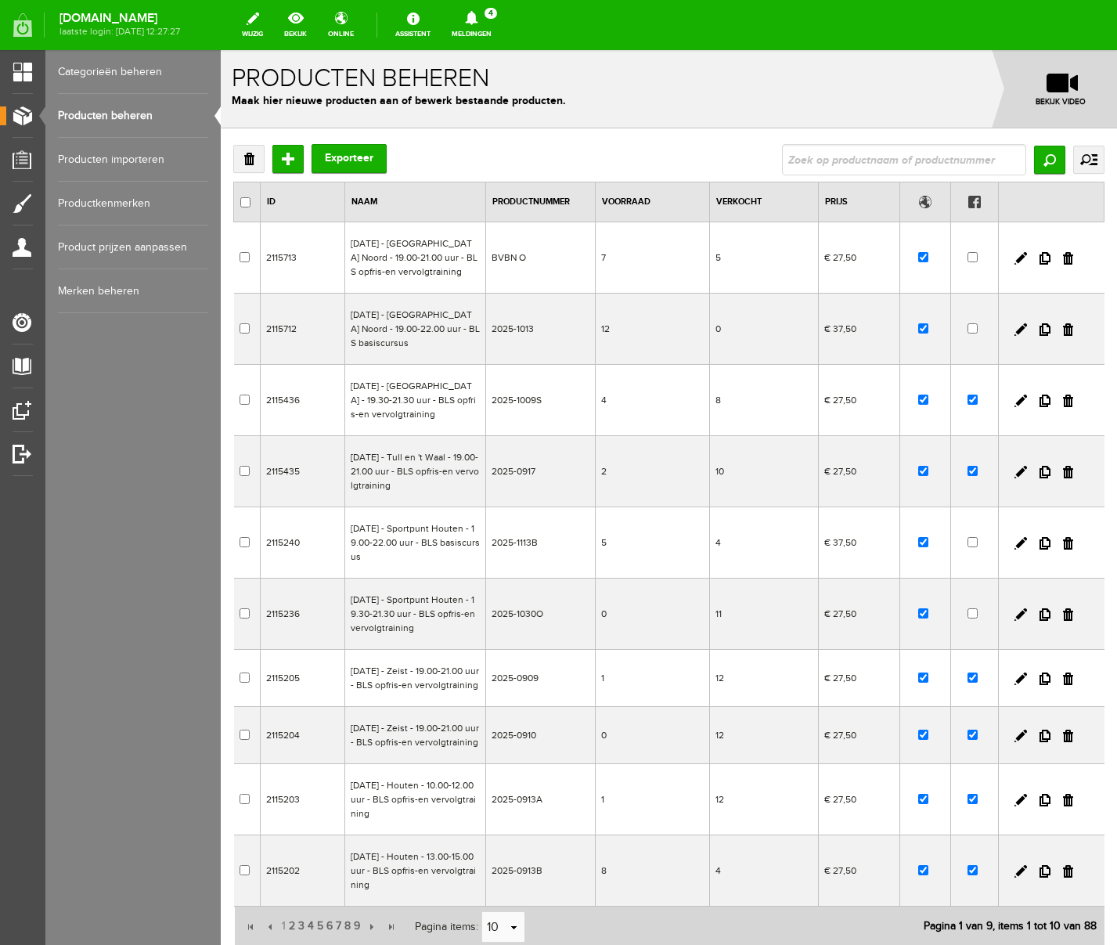
scroll to position [189, 0]
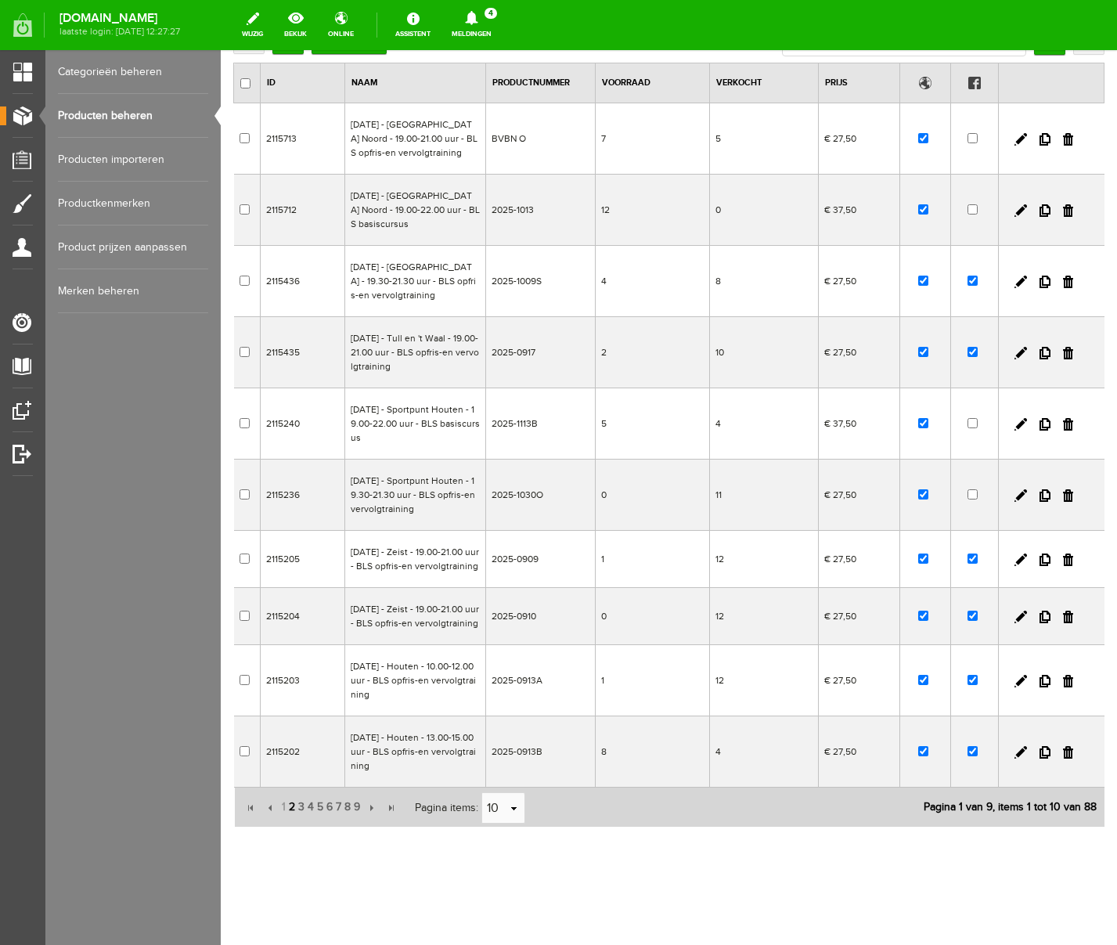
click at [293, 807] on span "2" at bounding box center [291, 806] width 9 height 31
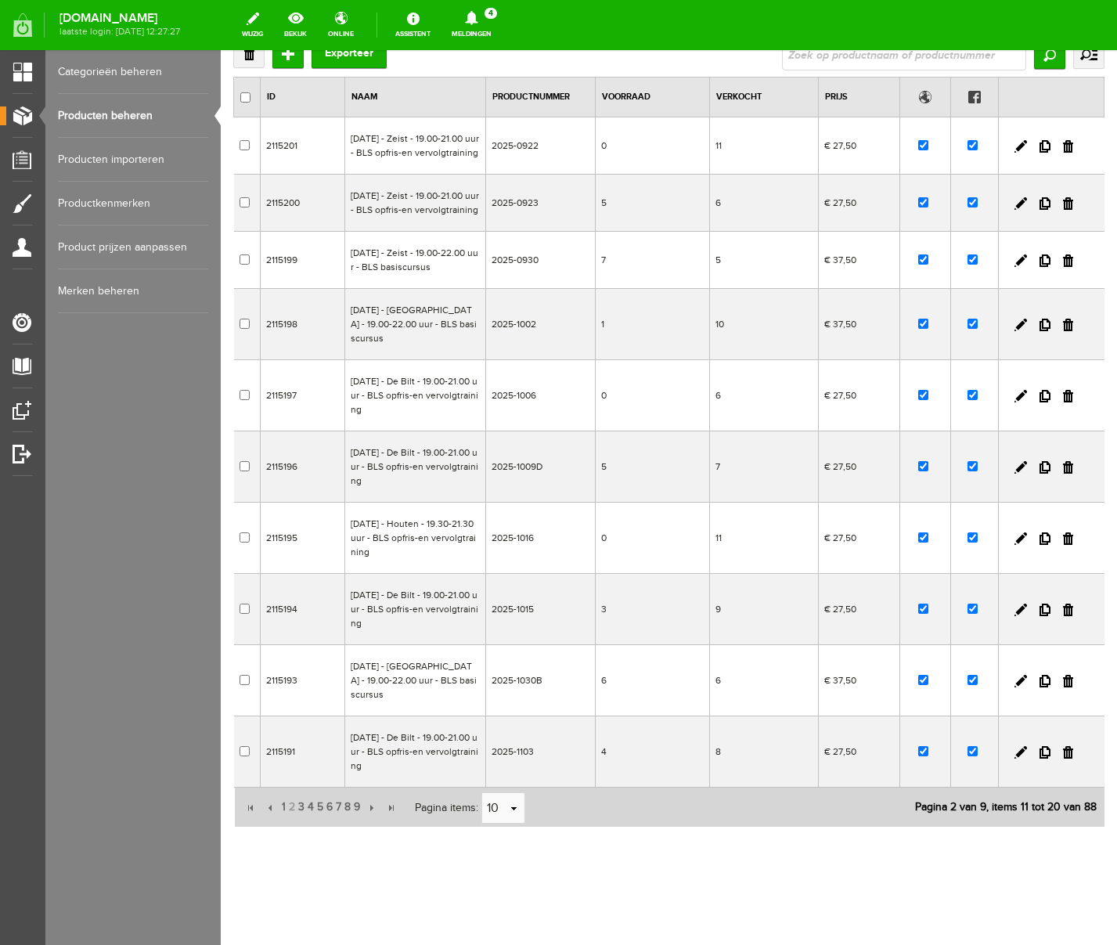
scroll to position [147, 0]
click at [1021, 751] on link at bounding box center [1020, 752] width 13 height 13
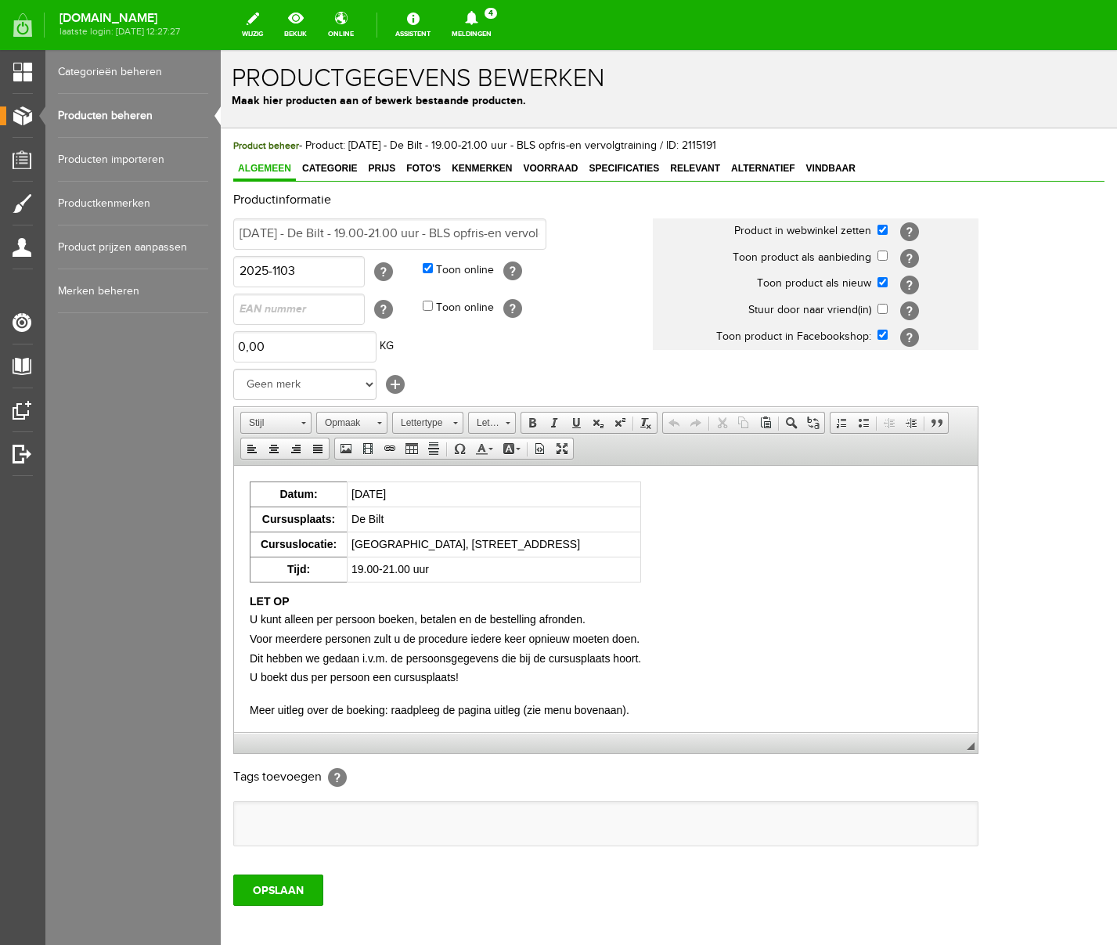
scroll to position [0, 0]
click at [883, 281] on input "checkbox" at bounding box center [882, 282] width 10 height 10
checkbox input "false"
click at [289, 902] on input "OPSLAAN" at bounding box center [278, 889] width 90 height 31
